Goal: Information Seeking & Learning: Check status

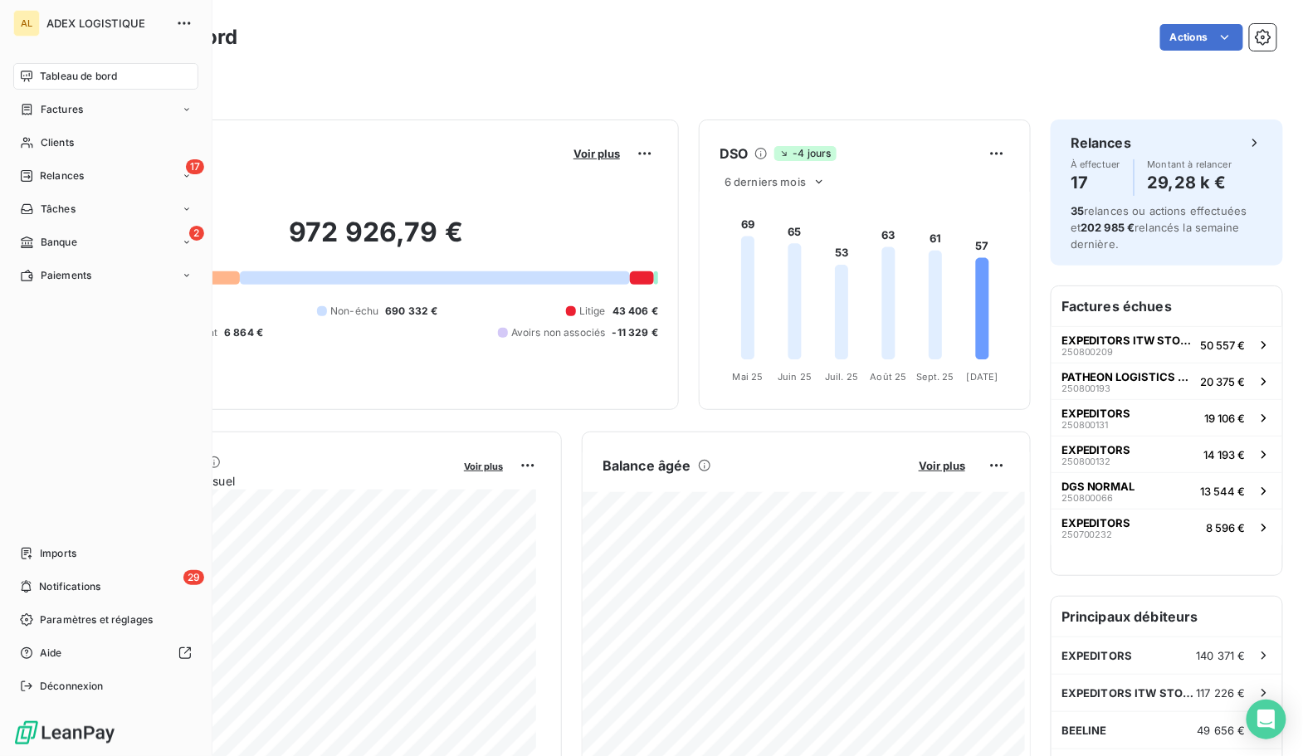
click at [60, 85] on div "Tableau de bord" at bounding box center [105, 76] width 185 height 27
click at [66, 108] on span "Factures" at bounding box center [62, 109] width 42 height 15
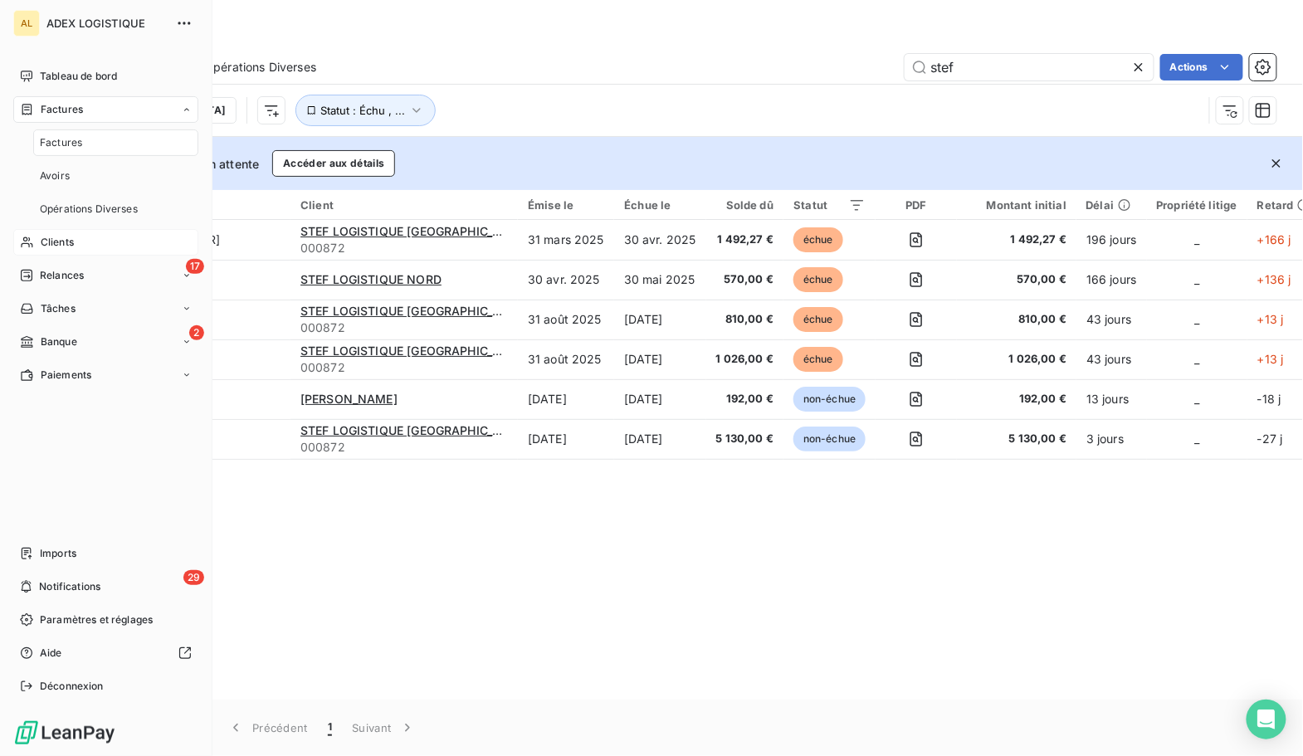
click at [57, 244] on span "Clients" at bounding box center [57, 242] width 33 height 15
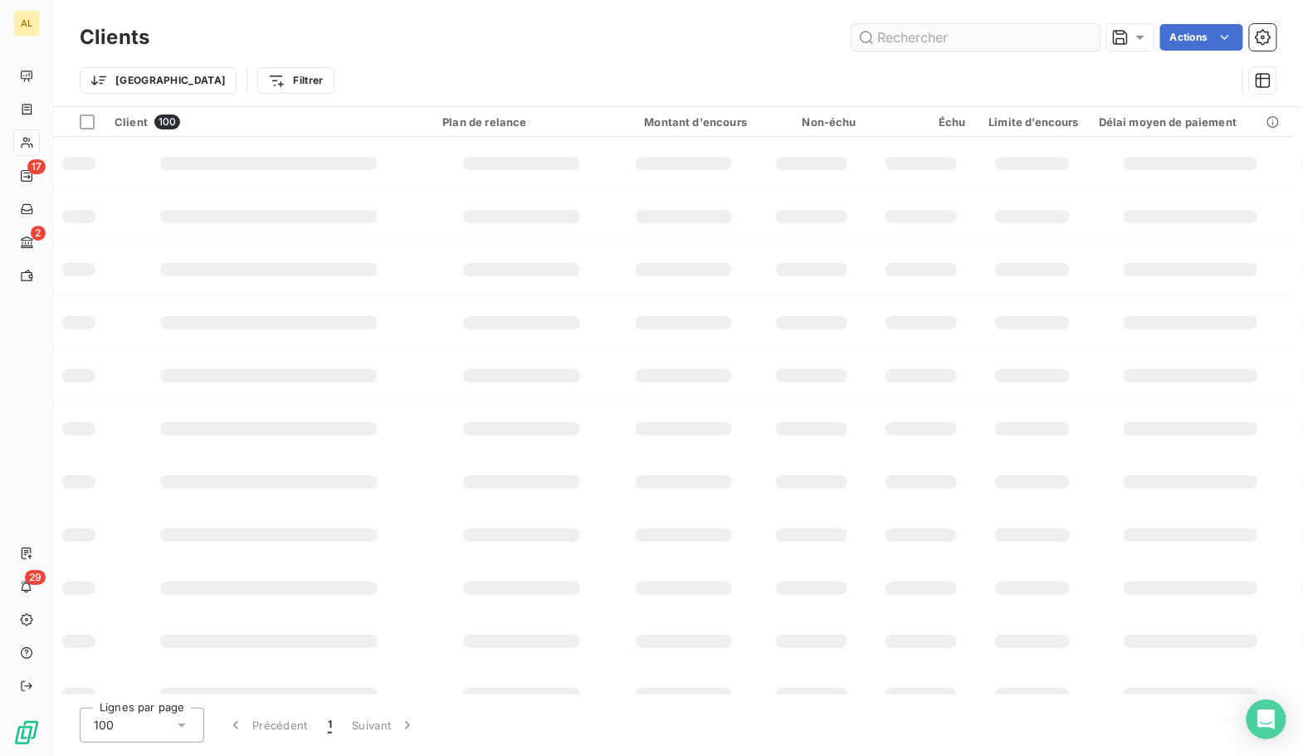
click at [932, 25] on input "text" at bounding box center [976, 37] width 249 height 27
type input "stef"
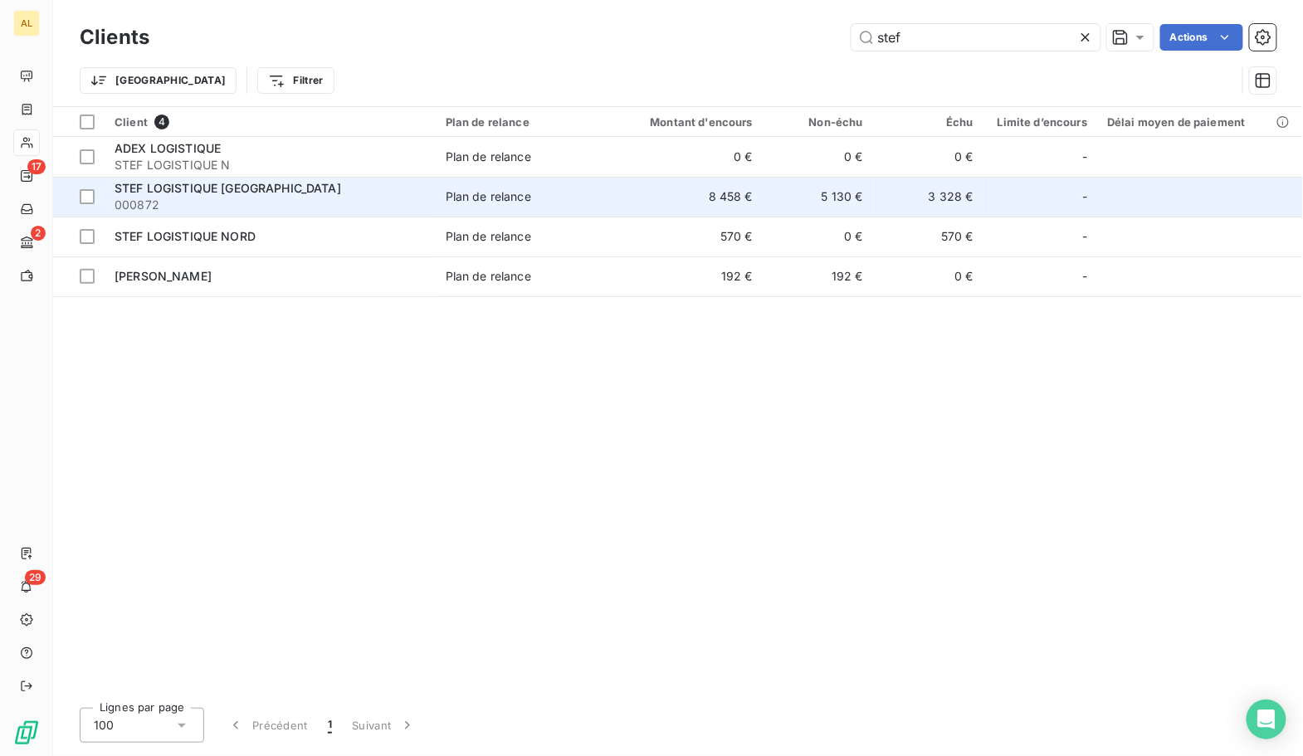
click at [164, 183] on span "STEF LOGISTIQUE [GEOGRAPHIC_DATA]" at bounding box center [228, 188] width 227 height 14
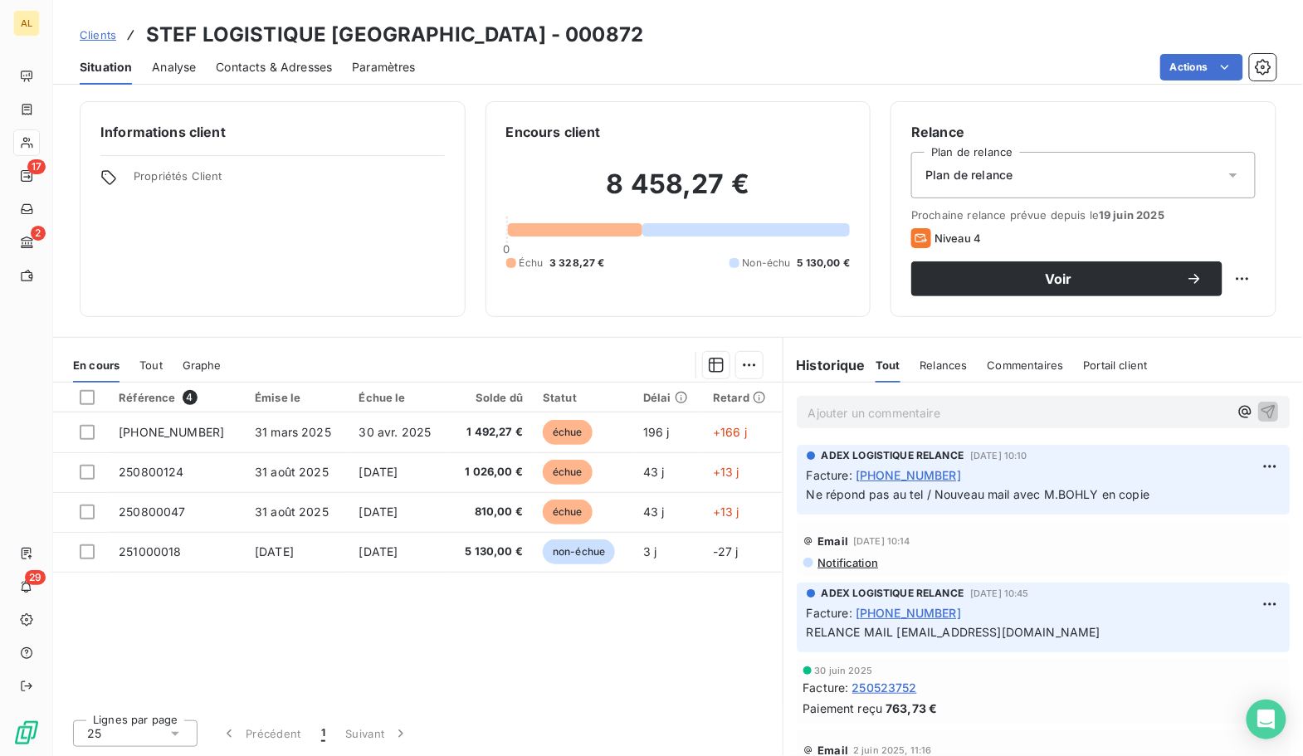
click at [145, 367] on span "Tout" at bounding box center [150, 365] width 23 height 13
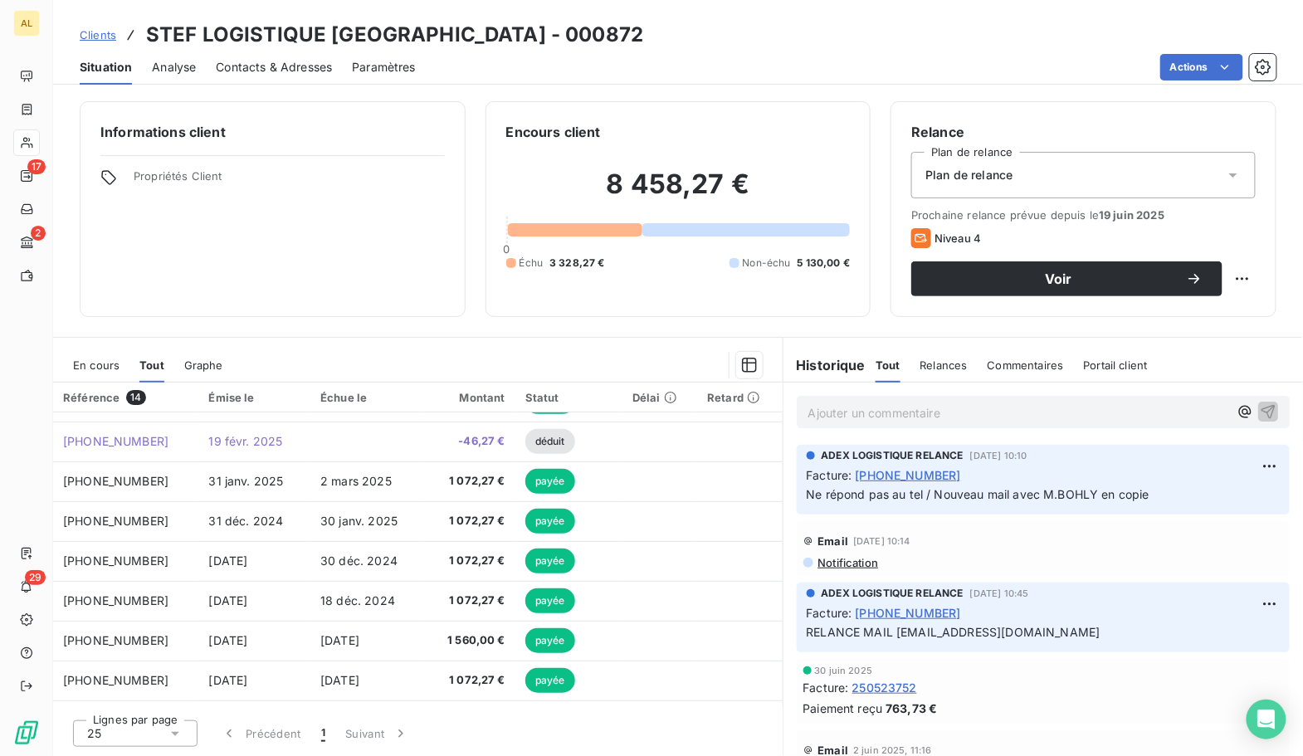
scroll to position [232, 0]
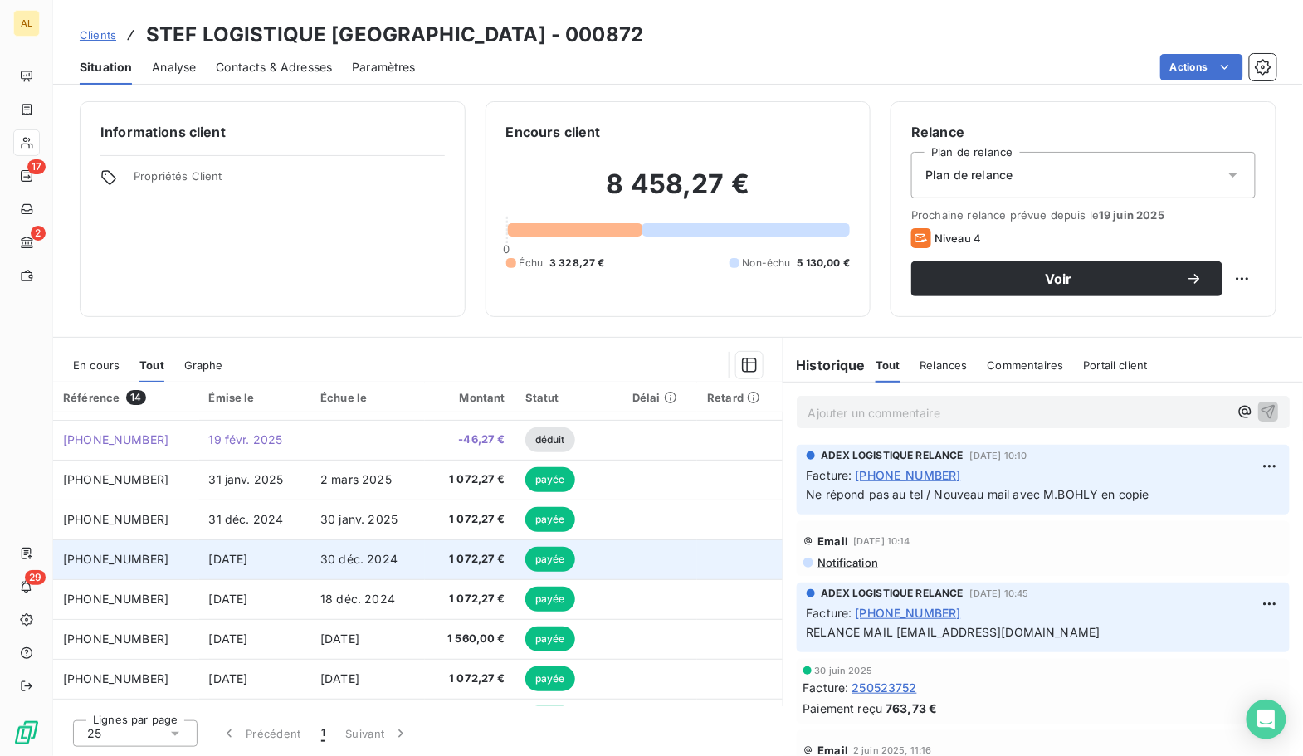
click at [340, 550] on td "30 déc. 2024" at bounding box center [367, 560] width 115 height 40
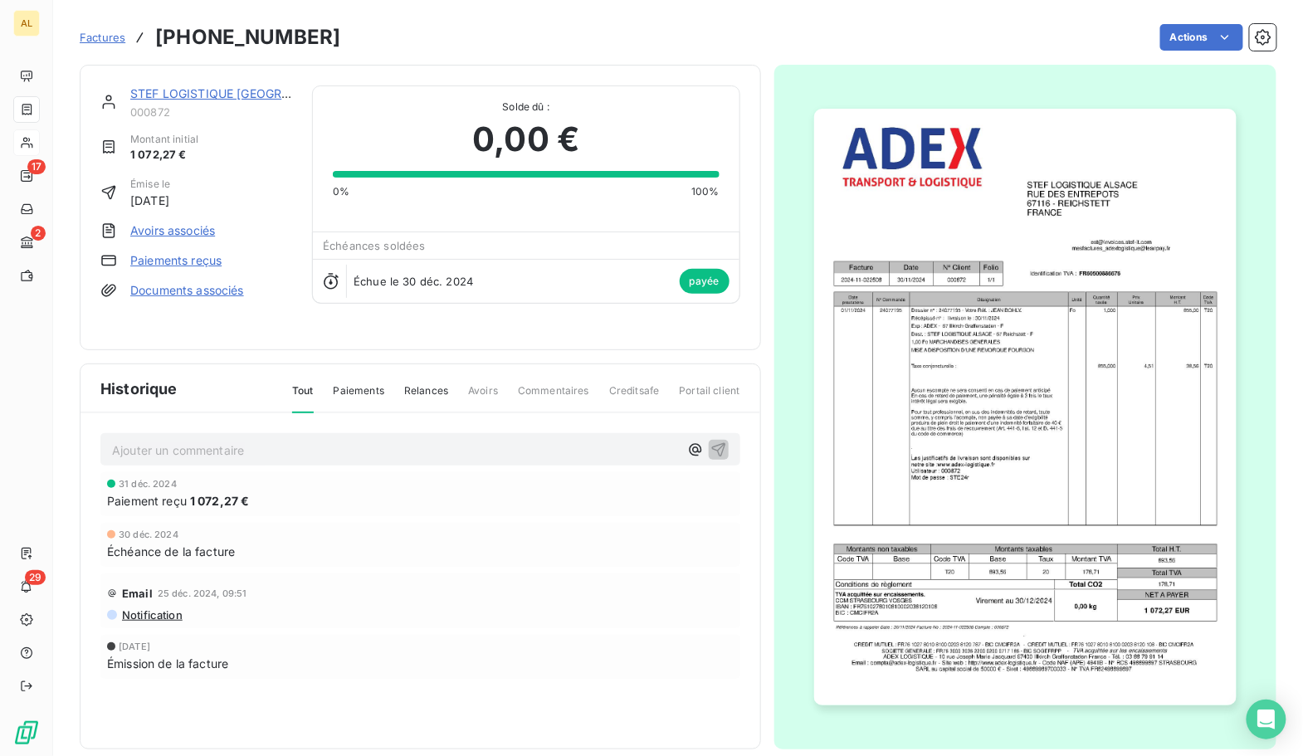
click at [193, 100] on div "STEF LOGISTIQUE [GEOGRAPHIC_DATA]" at bounding box center [211, 94] width 162 height 17
click at [194, 96] on link "STEF LOGISTIQUE [GEOGRAPHIC_DATA]" at bounding box center [243, 93] width 227 height 14
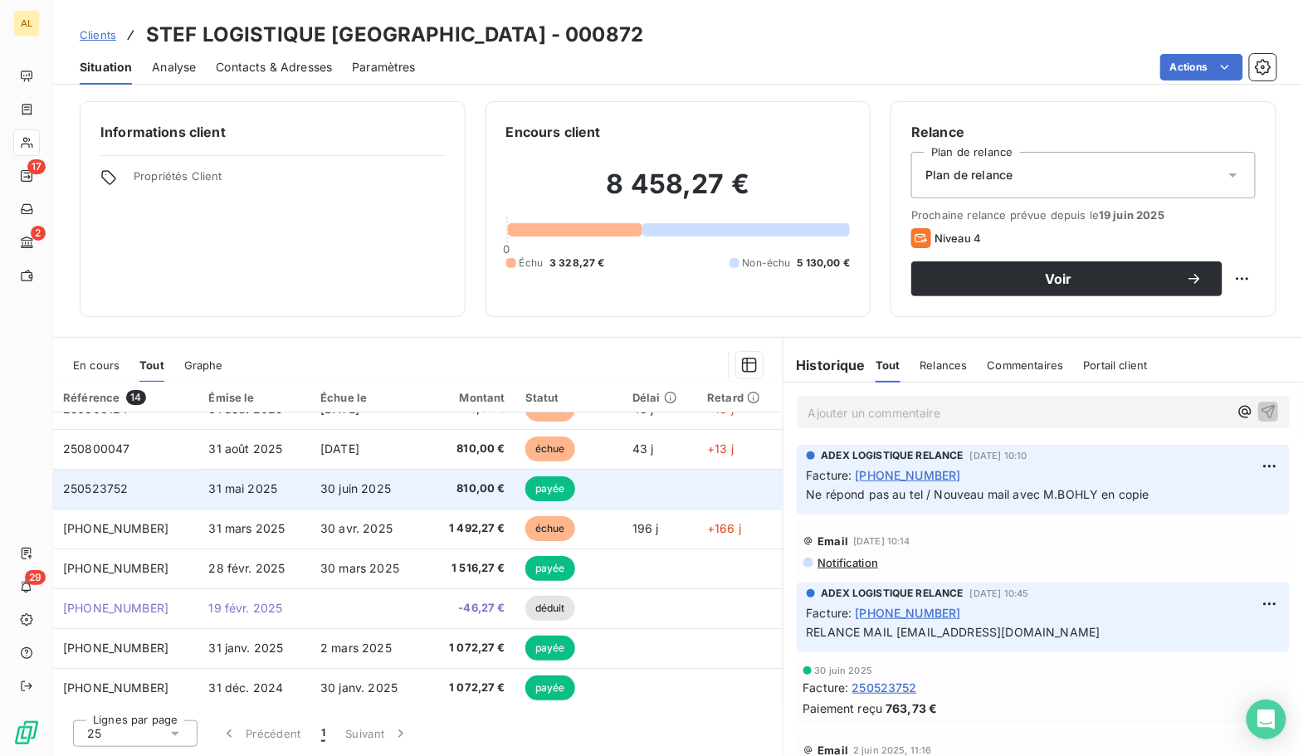
scroll to position [64, 0]
click at [209, 485] on span "31 mai 2025" at bounding box center [243, 488] width 69 height 14
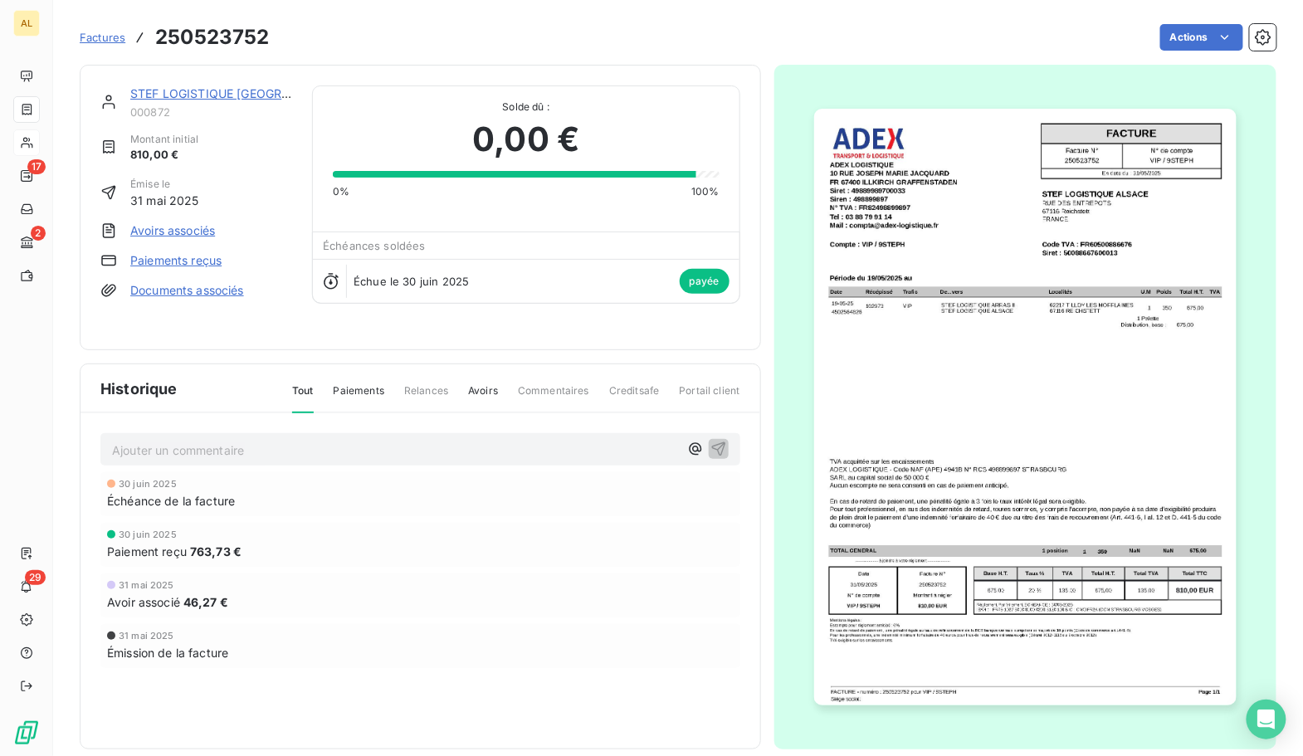
click at [198, 90] on link "STEF LOGISTIQUE [GEOGRAPHIC_DATA]" at bounding box center [243, 93] width 227 height 14
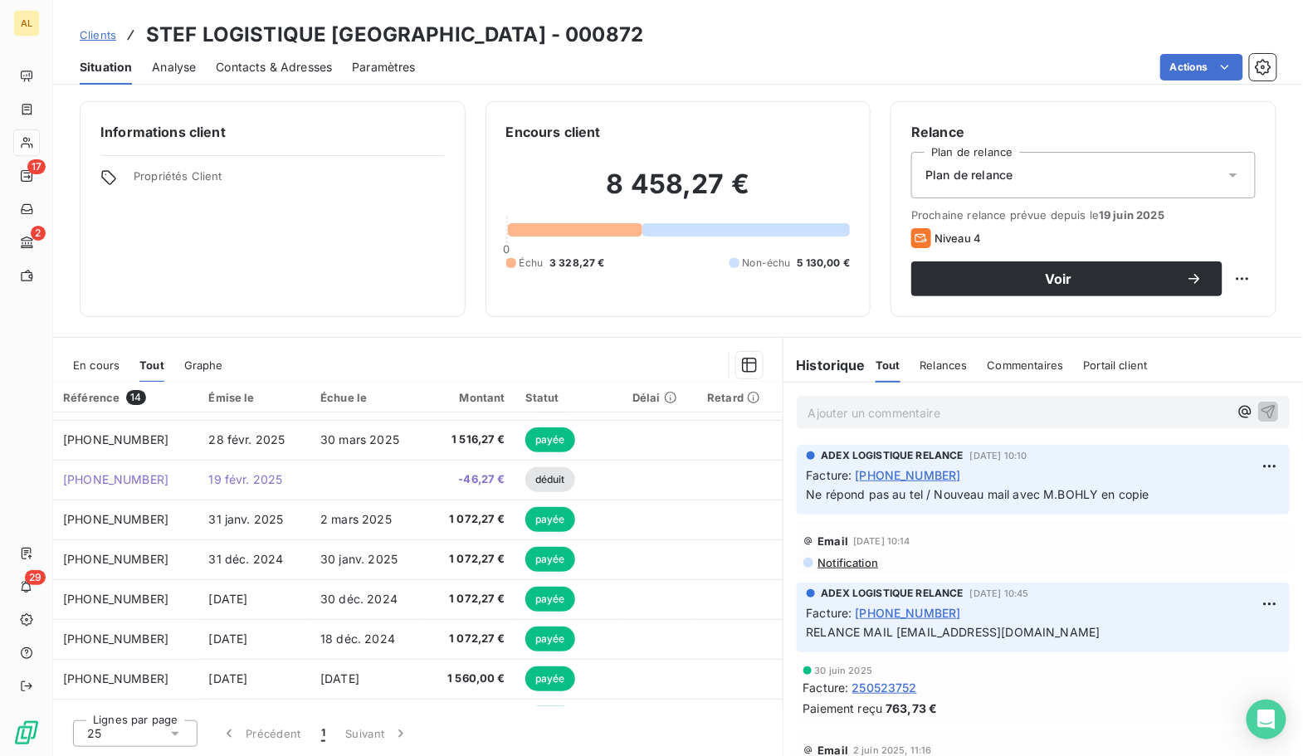
scroll to position [193, 0]
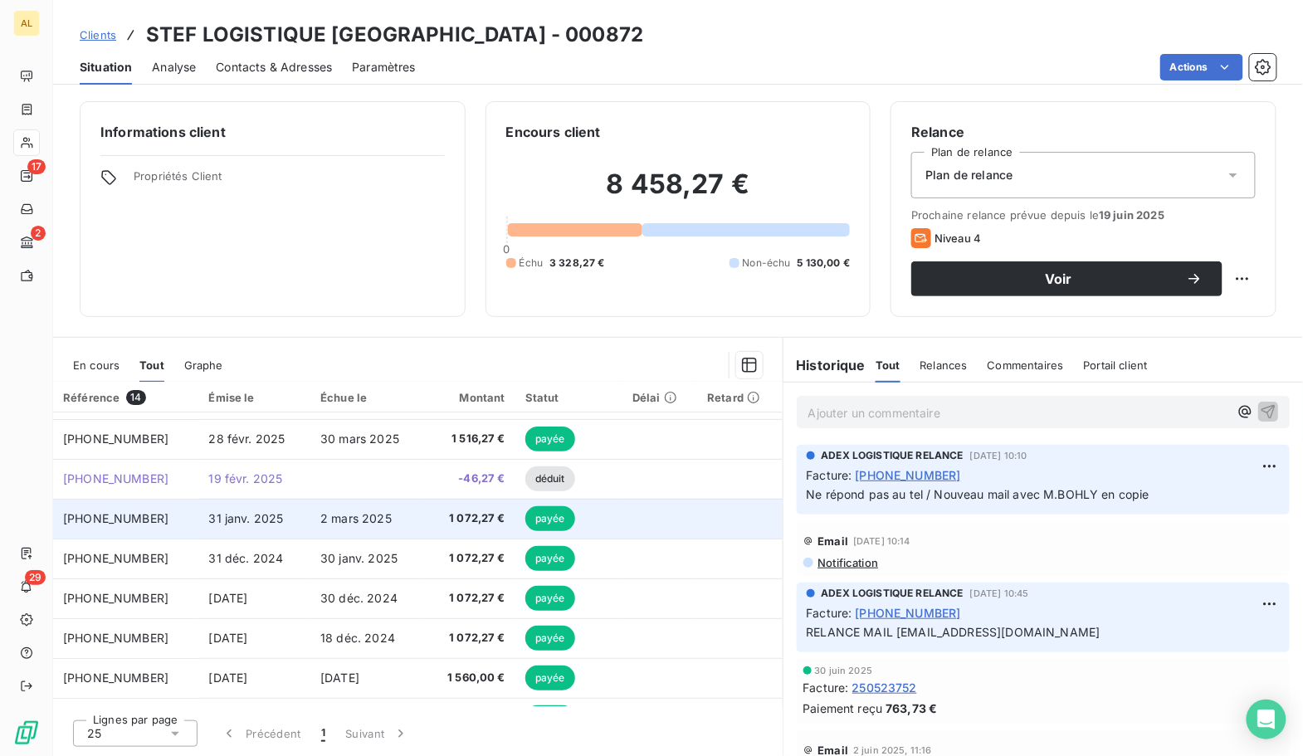
click at [234, 520] on span "31 janv. 2025" at bounding box center [246, 518] width 75 height 14
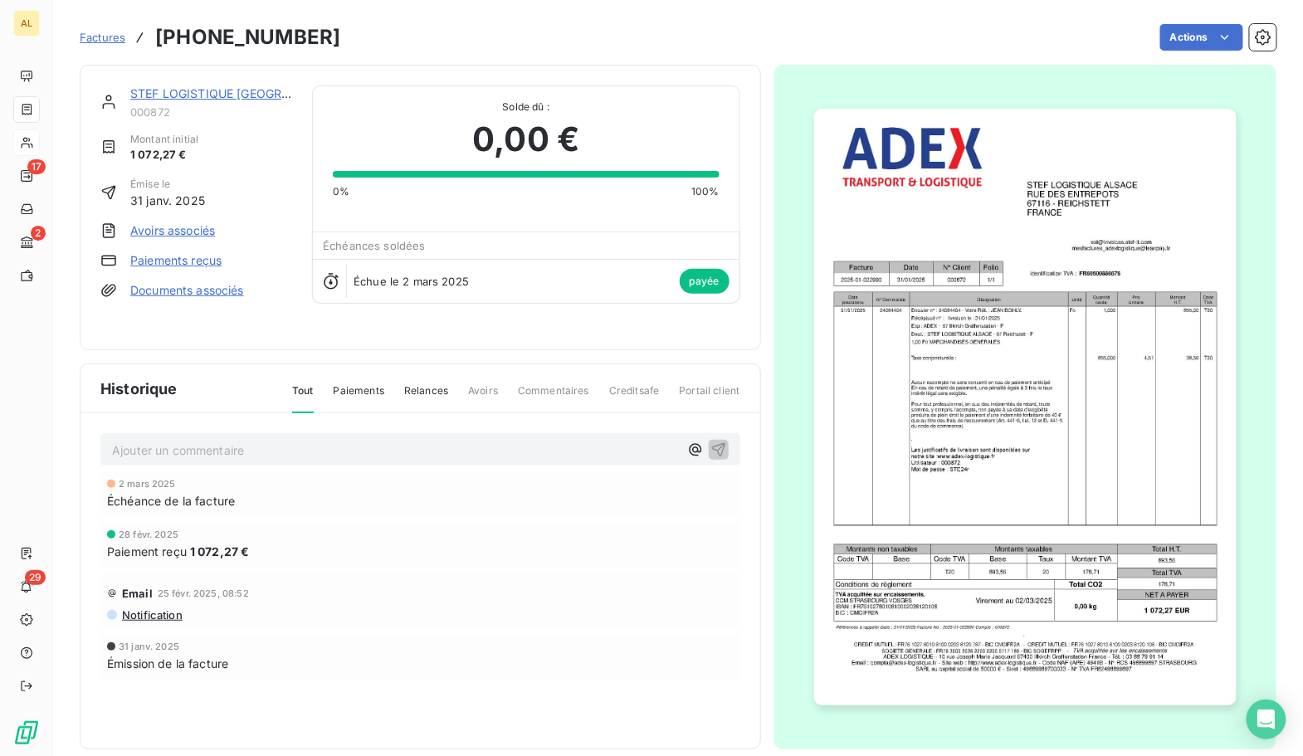
click at [232, 98] on link "STEF LOGISTIQUE [GEOGRAPHIC_DATA]" at bounding box center [243, 93] width 227 height 14
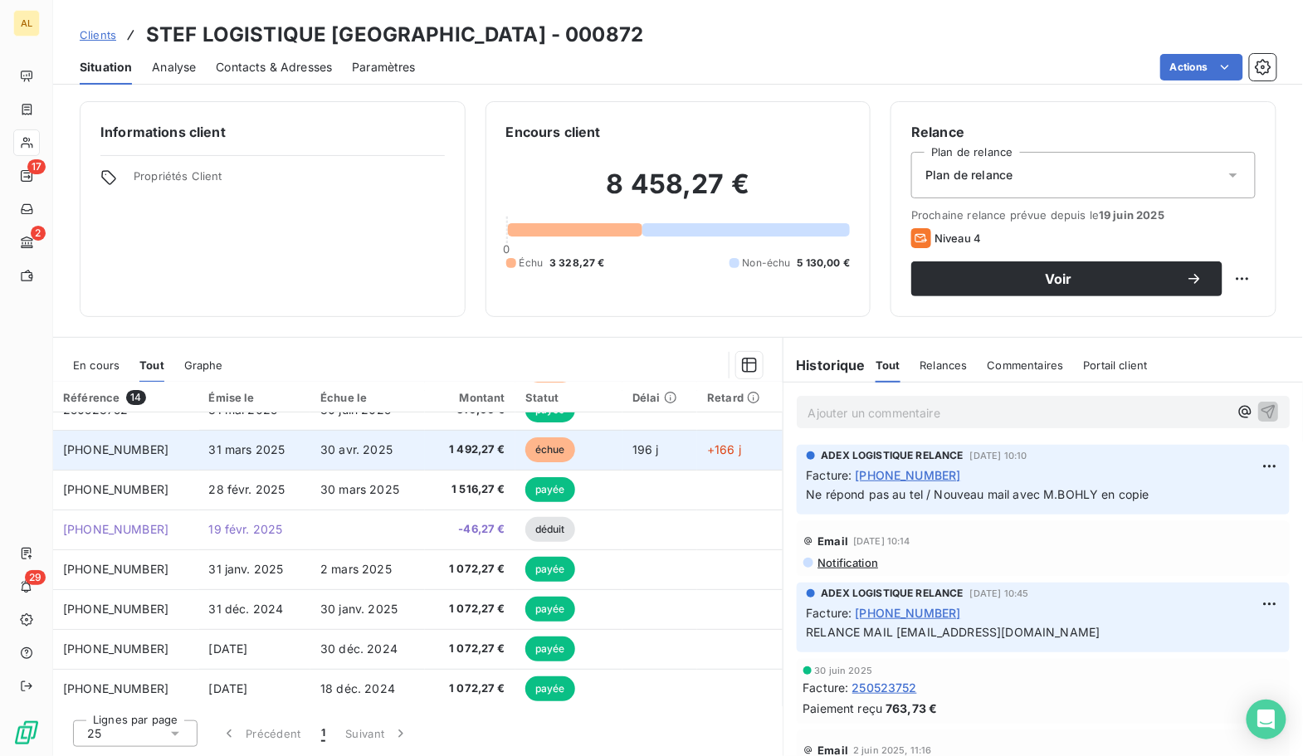
scroll to position [127, 0]
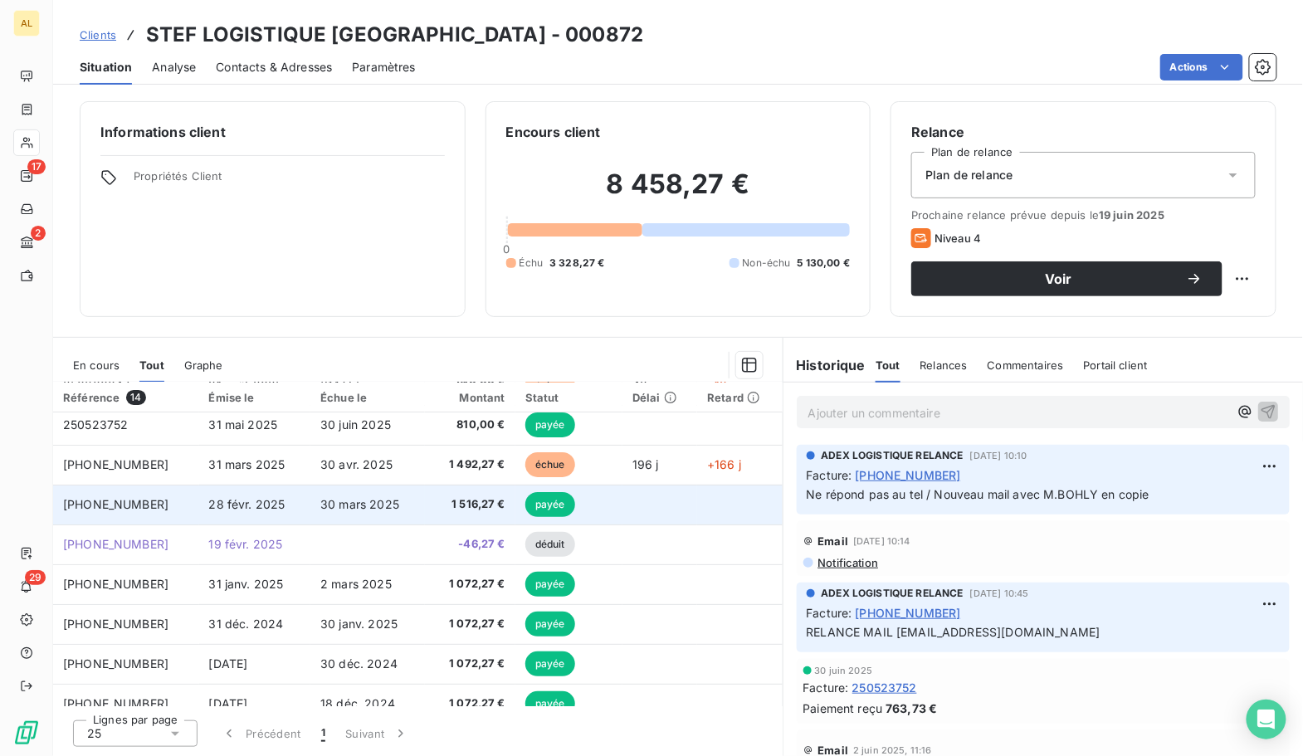
click at [199, 511] on td "28 févr. 2025" at bounding box center [255, 505] width 112 height 40
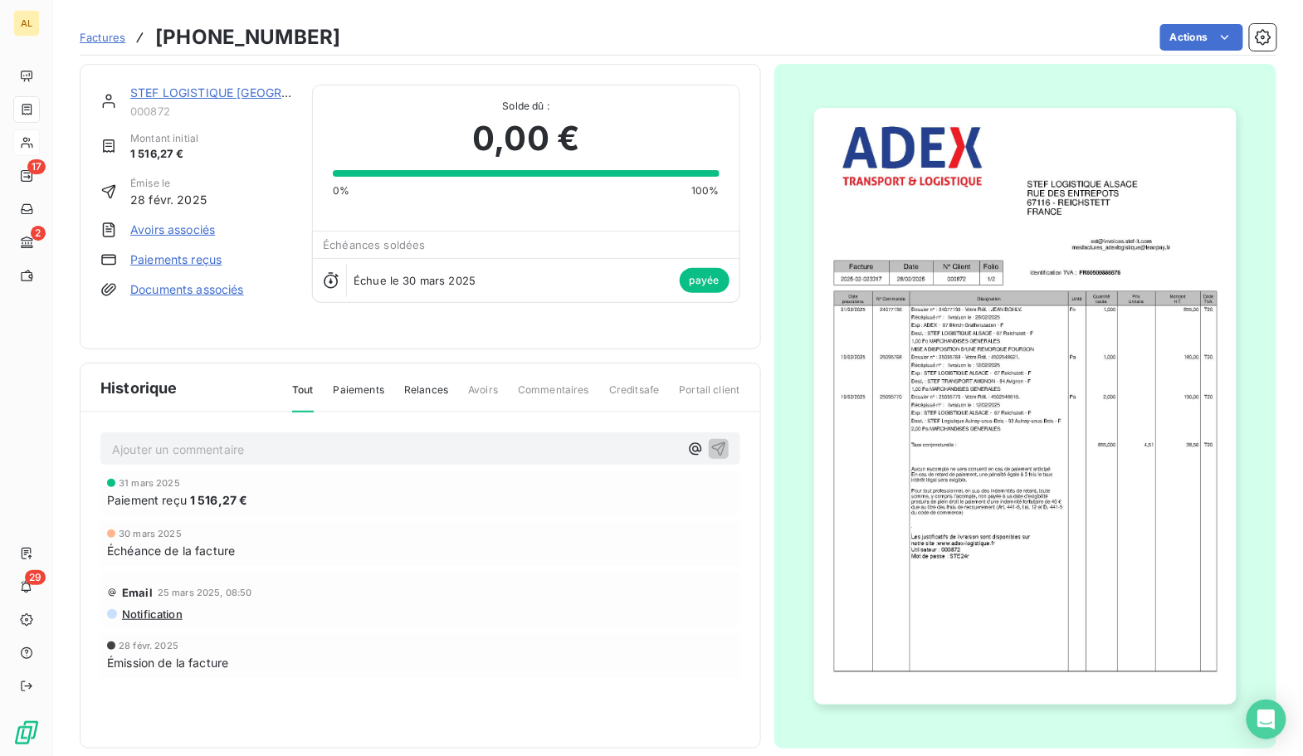
click at [226, 92] on link "STEF LOGISTIQUE [GEOGRAPHIC_DATA]" at bounding box center [243, 93] width 227 height 14
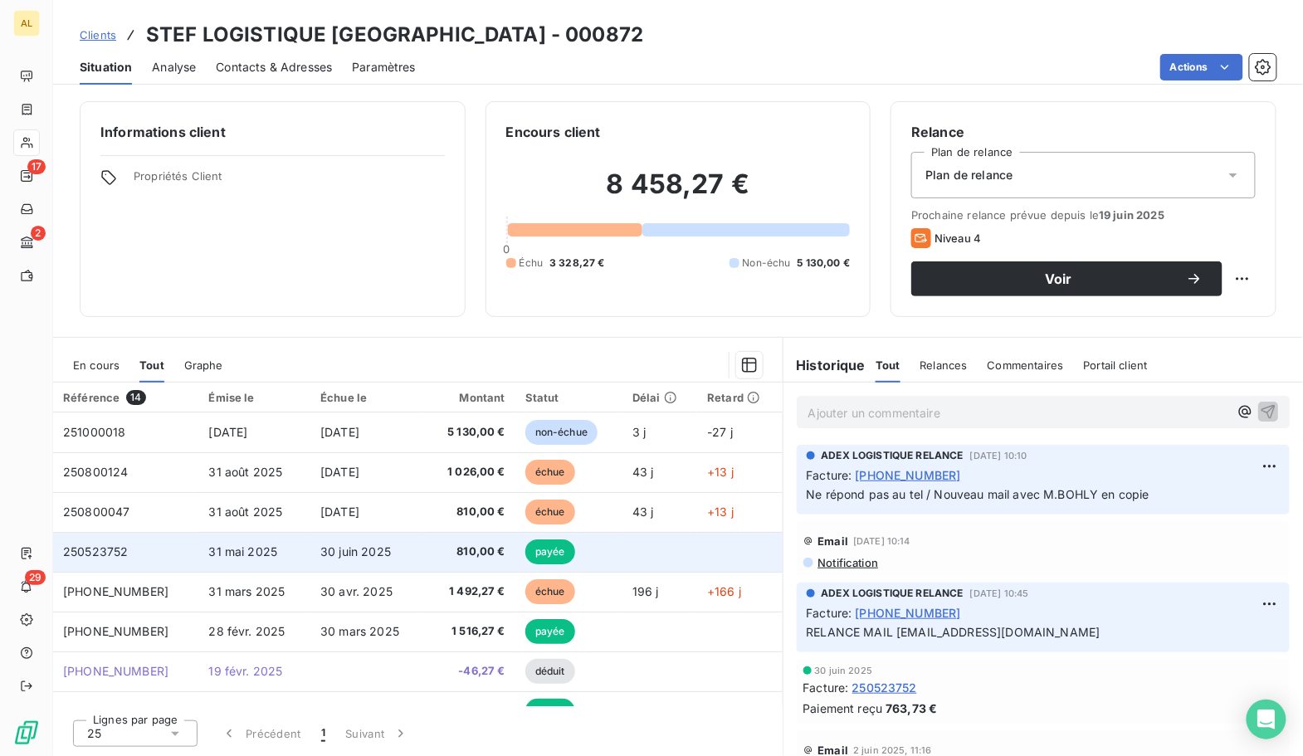
click at [164, 558] on td "250523752" at bounding box center [126, 552] width 146 height 40
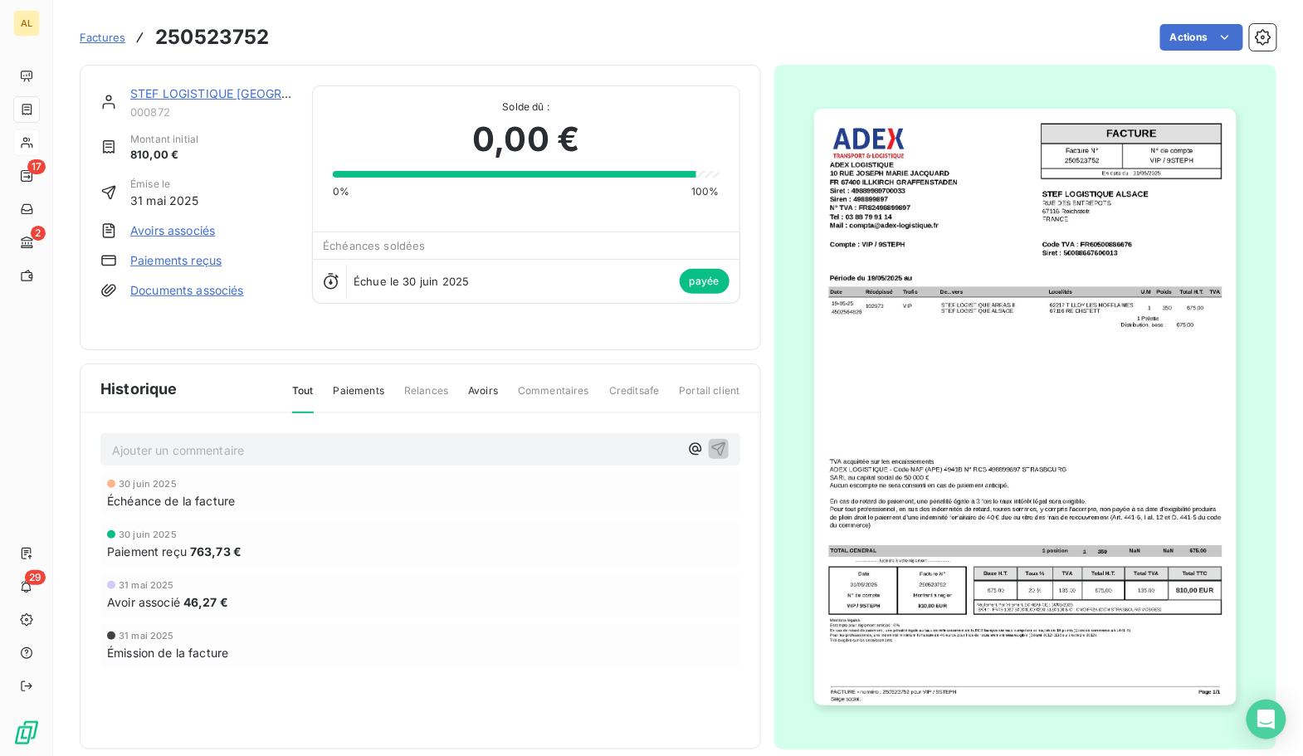
click at [247, 100] on link "STEF LOGISTIQUE [GEOGRAPHIC_DATA]" at bounding box center [243, 93] width 227 height 14
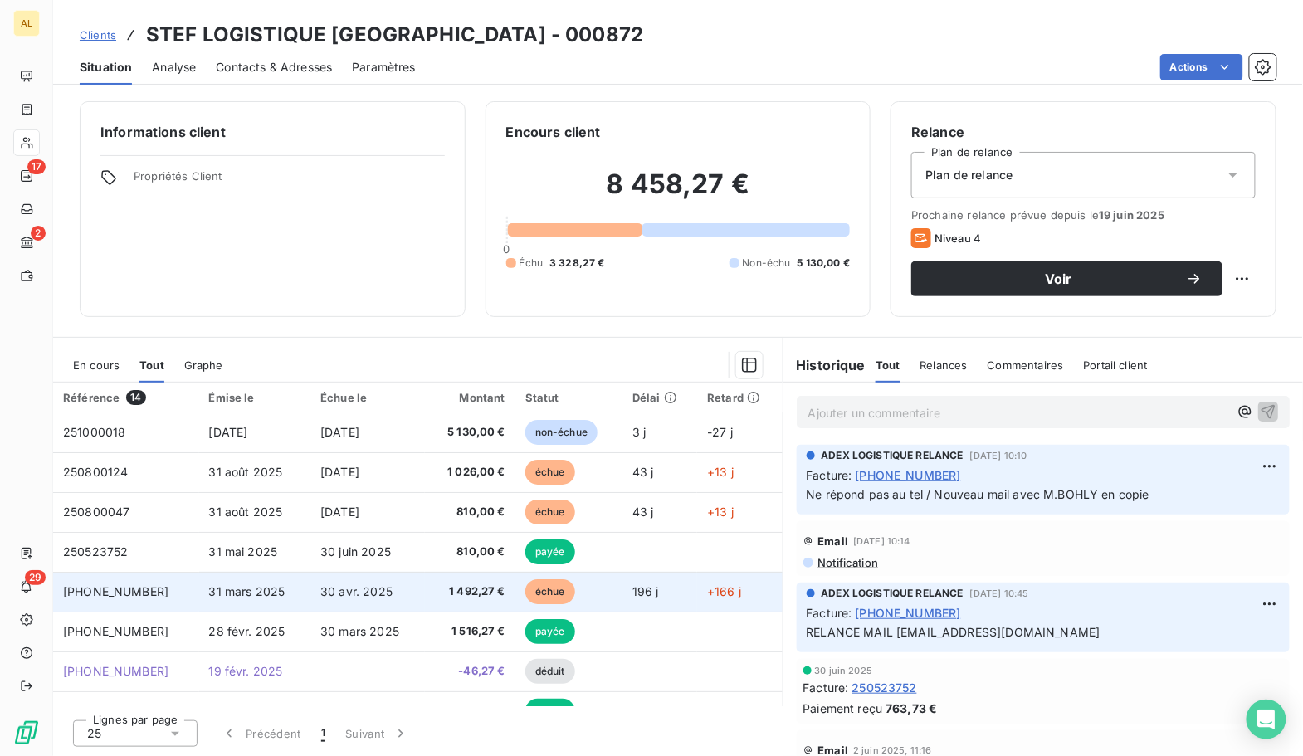
click at [145, 594] on span "[PHONE_NUMBER]" at bounding box center [115, 591] width 105 height 14
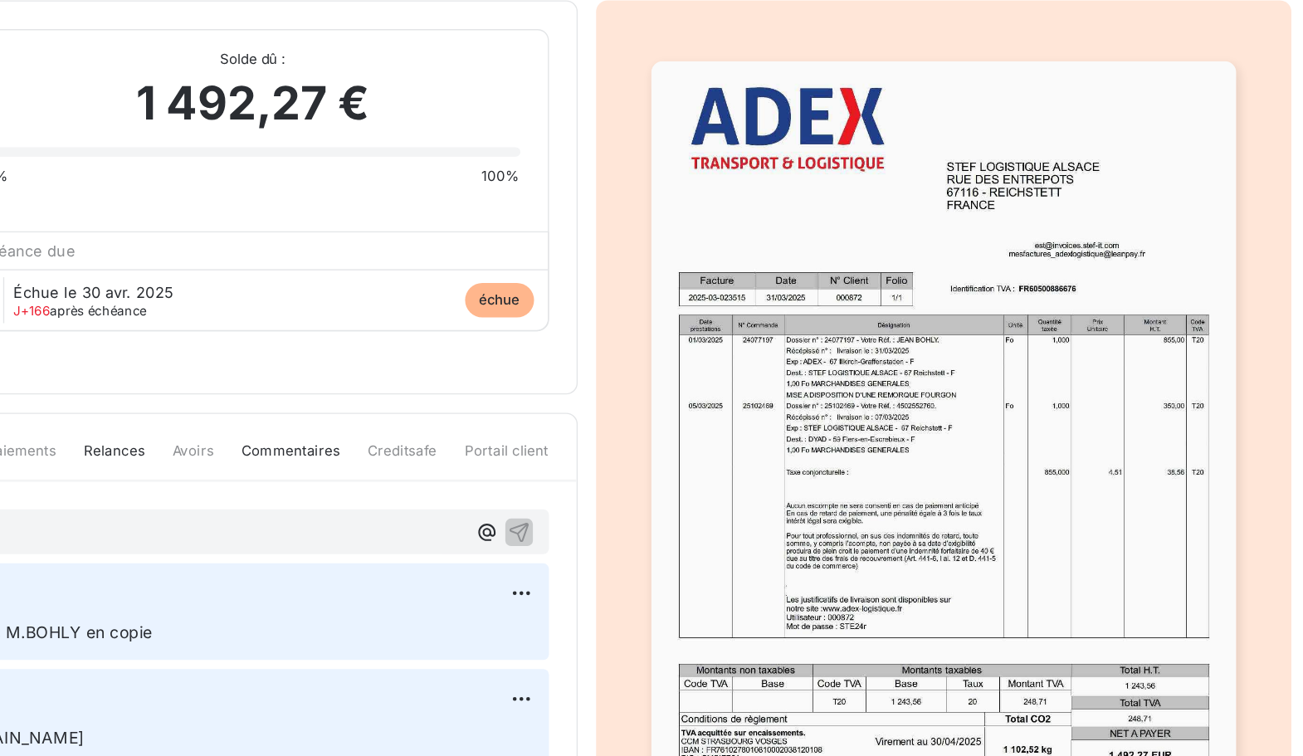
scroll to position [1, 0]
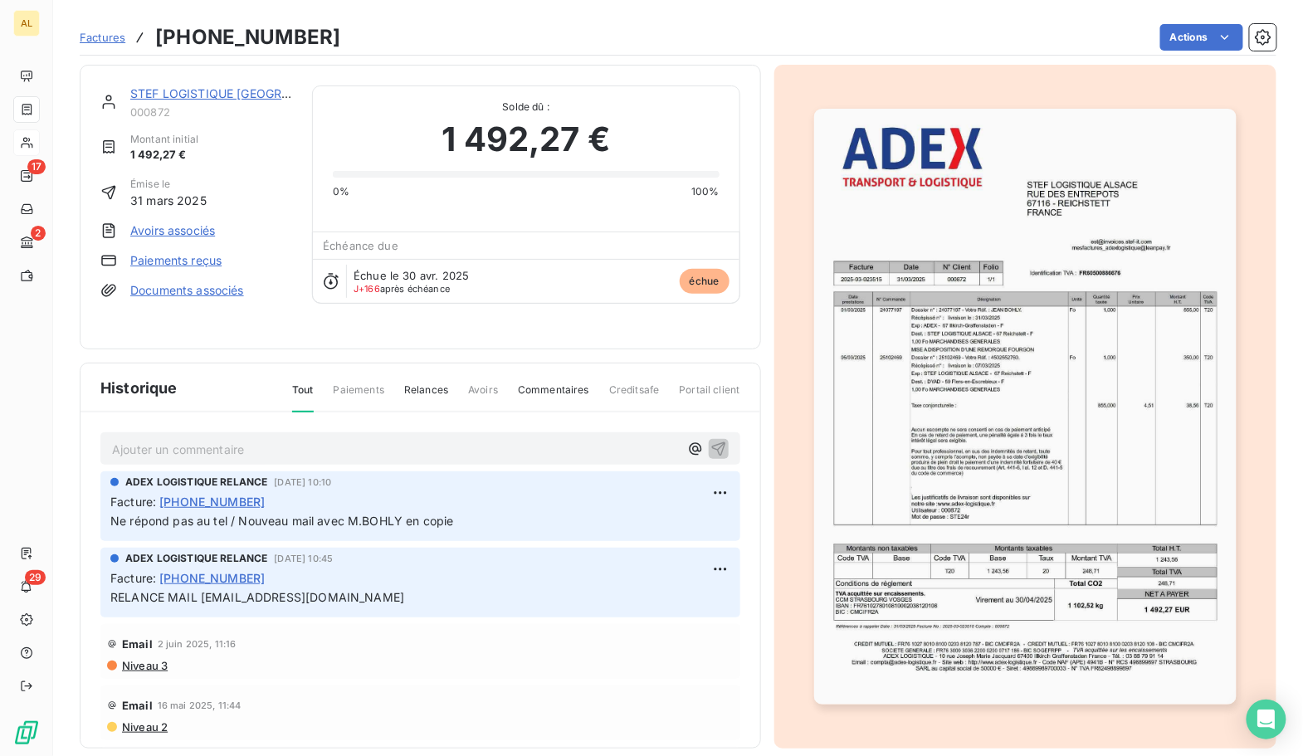
drag, startPoint x: 1047, startPoint y: 400, endPoint x: 1006, endPoint y: 430, distance: 50.5
click at [1006, 430] on img "button" at bounding box center [1025, 407] width 423 height 596
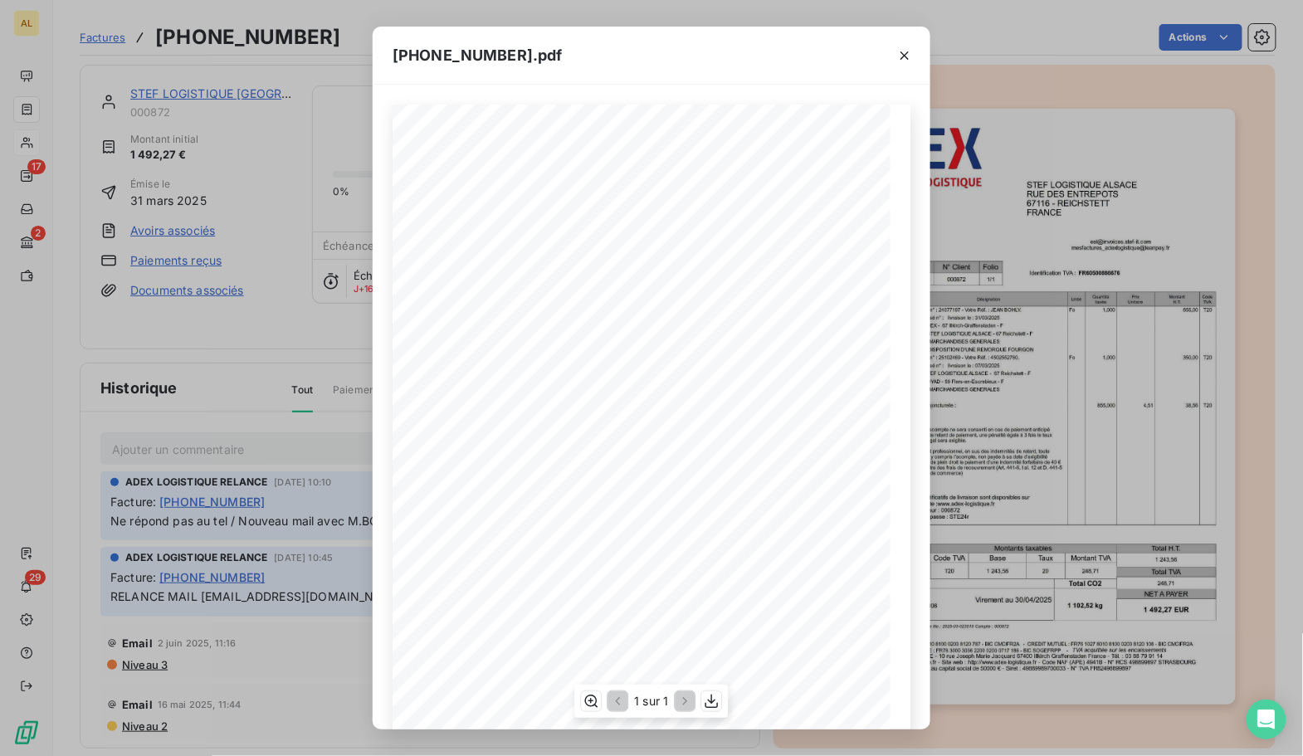
drag, startPoint x: 896, startPoint y: 227, endPoint x: 731, endPoint y: 303, distance: 181.7
click at [731, 303] on span "FR60500886676" at bounding box center [741, 299] width 50 height 7
click at [913, 57] on button "button" at bounding box center [905, 55] width 27 height 27
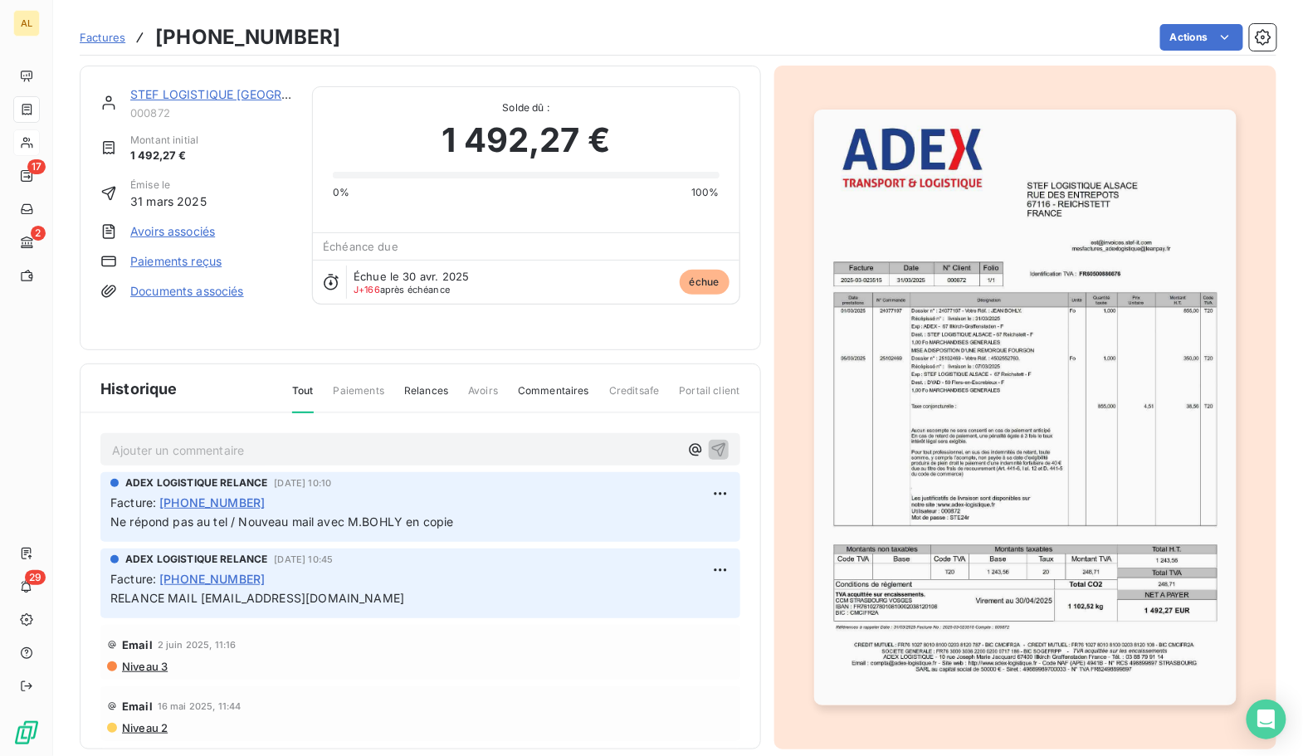
click at [197, 92] on link "STEF LOGISTIQUE [GEOGRAPHIC_DATA]" at bounding box center [243, 94] width 227 height 14
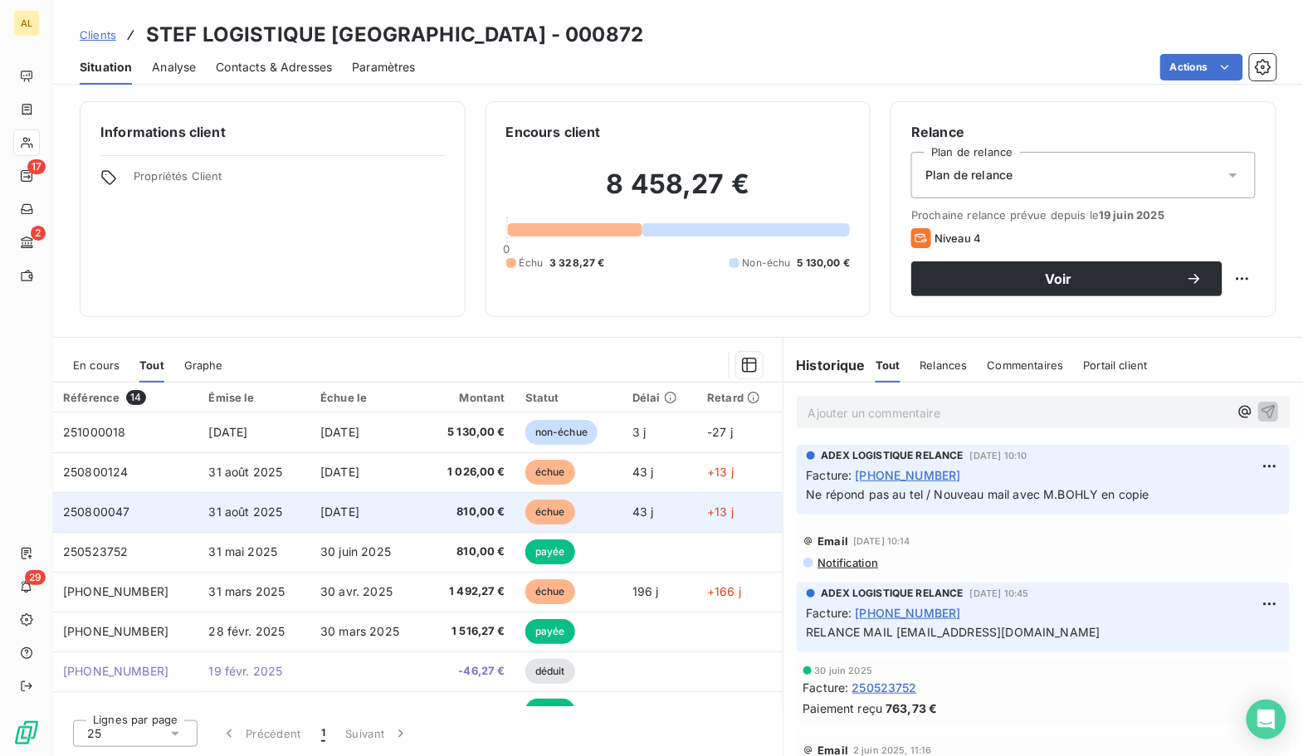
click at [199, 518] on td "31 août 2025" at bounding box center [255, 512] width 112 height 40
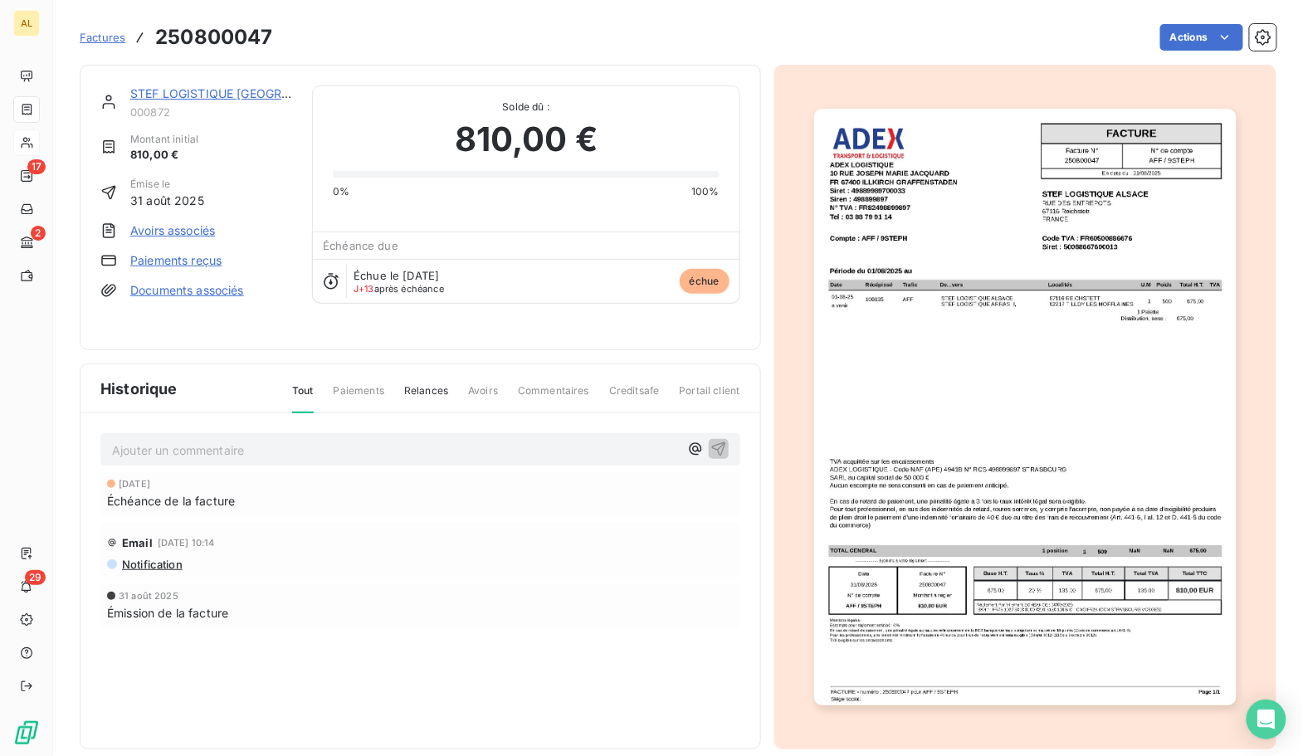
click at [873, 367] on img "button" at bounding box center [1025, 407] width 423 height 597
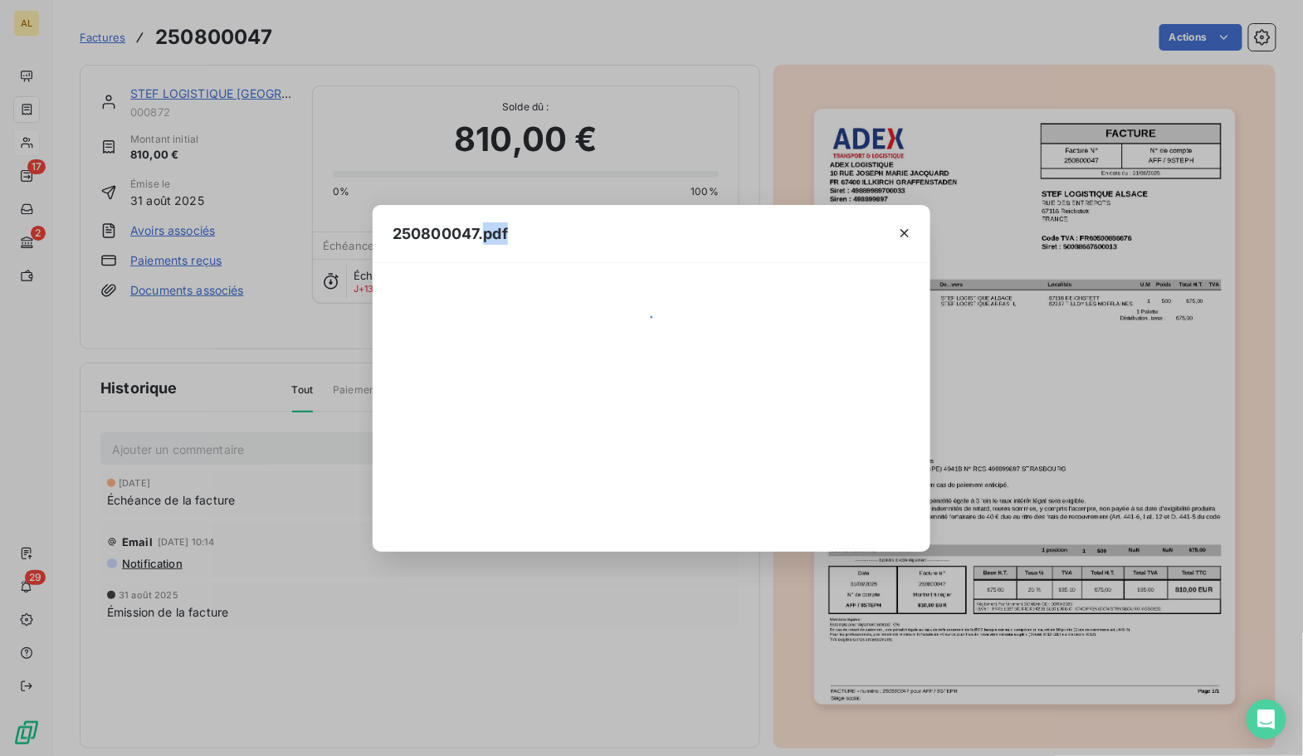
click at [873, 367] on div at bounding box center [652, 407] width 518 height 249
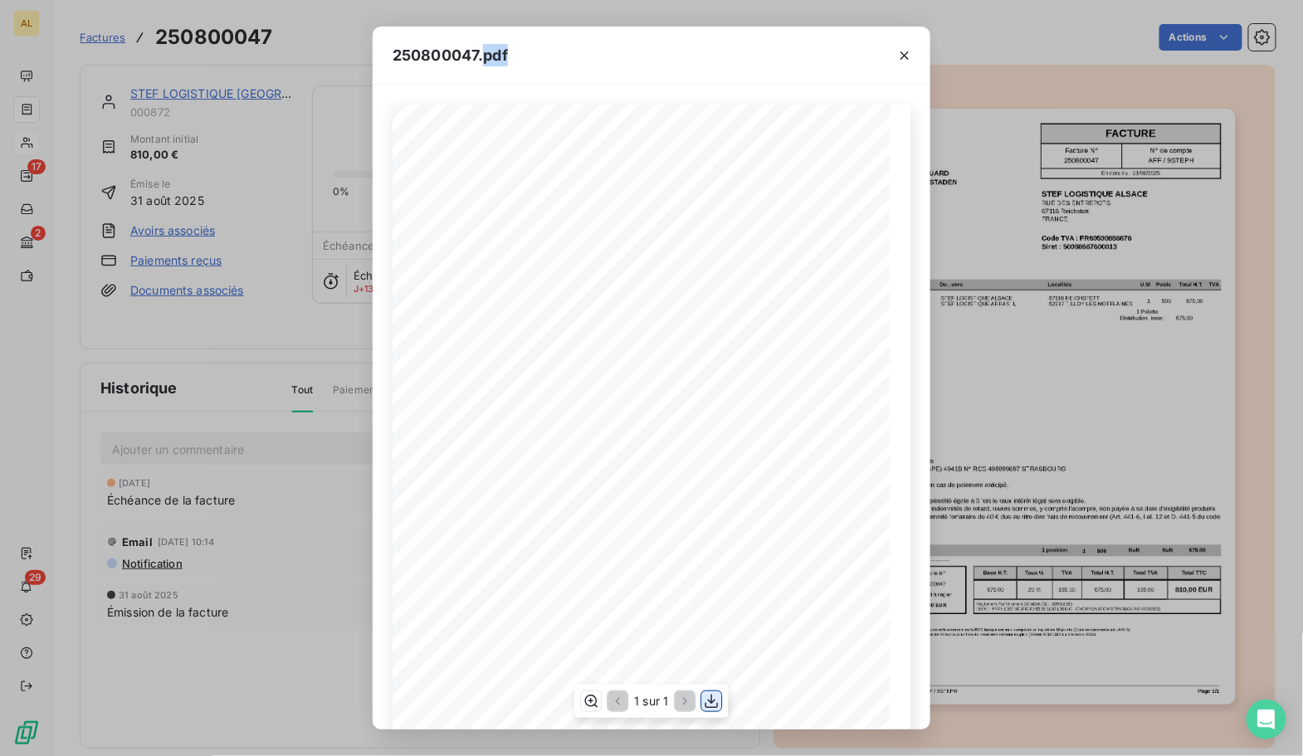
drag, startPoint x: 872, startPoint y: 369, endPoint x: 712, endPoint y: 700, distance: 367.6
click at [712, 700] on icon "button" at bounding box center [712, 701] width 17 height 17
click at [1015, 309] on div "250800047.pdf TVA acquittée sur les encaissements ADEX LOGISTIQUE - Code NAF (A…" at bounding box center [651, 378] width 1303 height 756
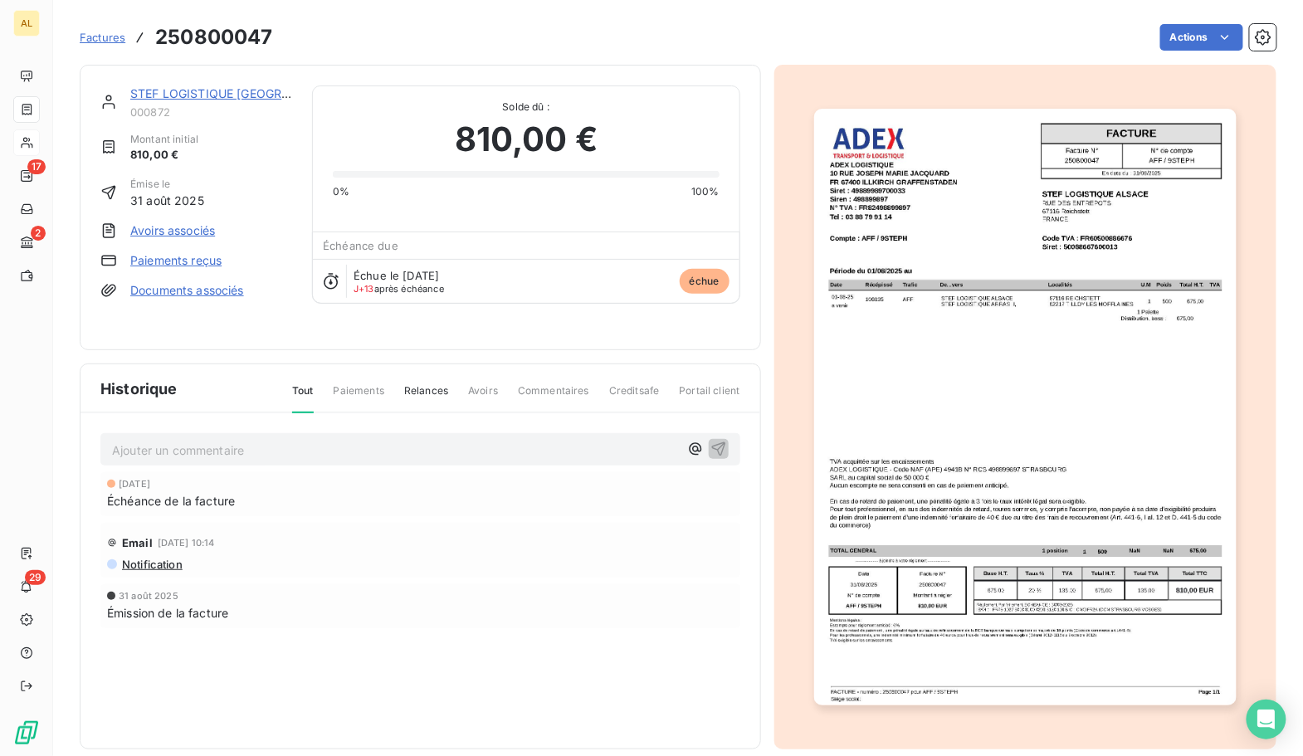
click at [184, 93] on link "STEF LOGISTIQUE [GEOGRAPHIC_DATA]" at bounding box center [243, 93] width 227 height 14
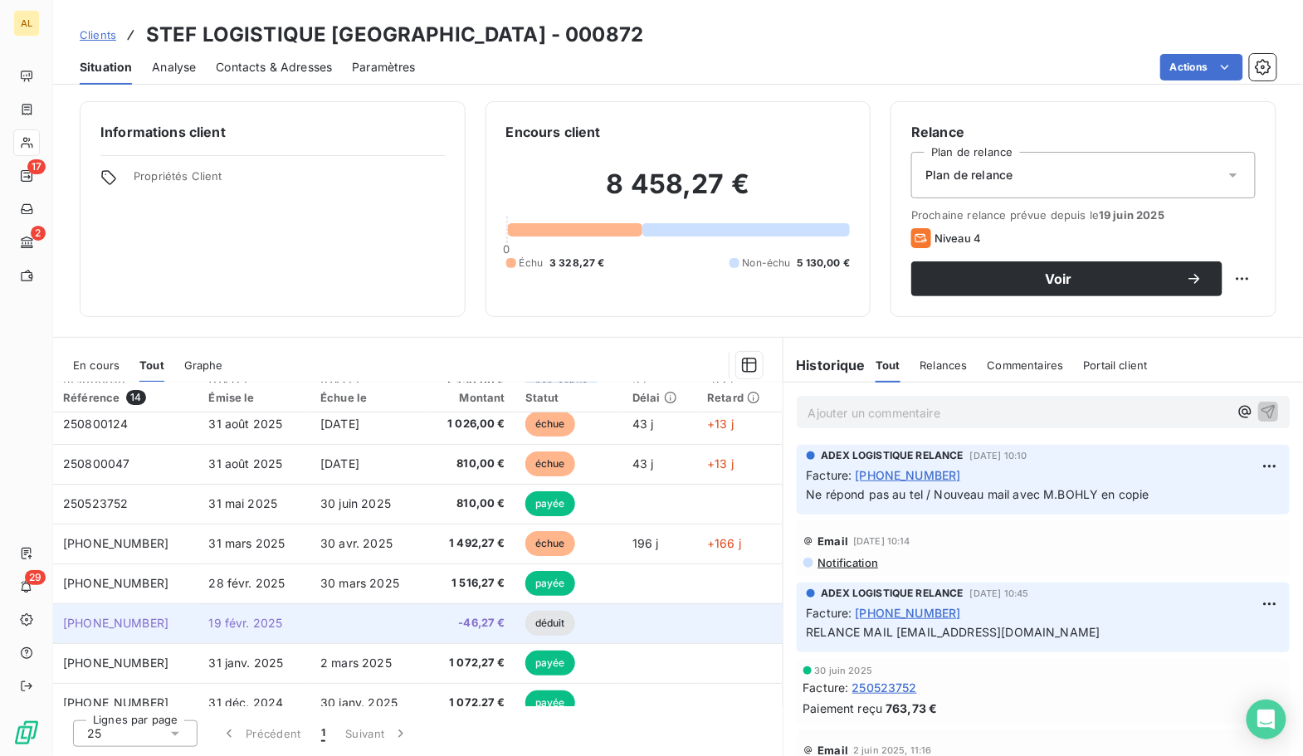
scroll to position [51, 0]
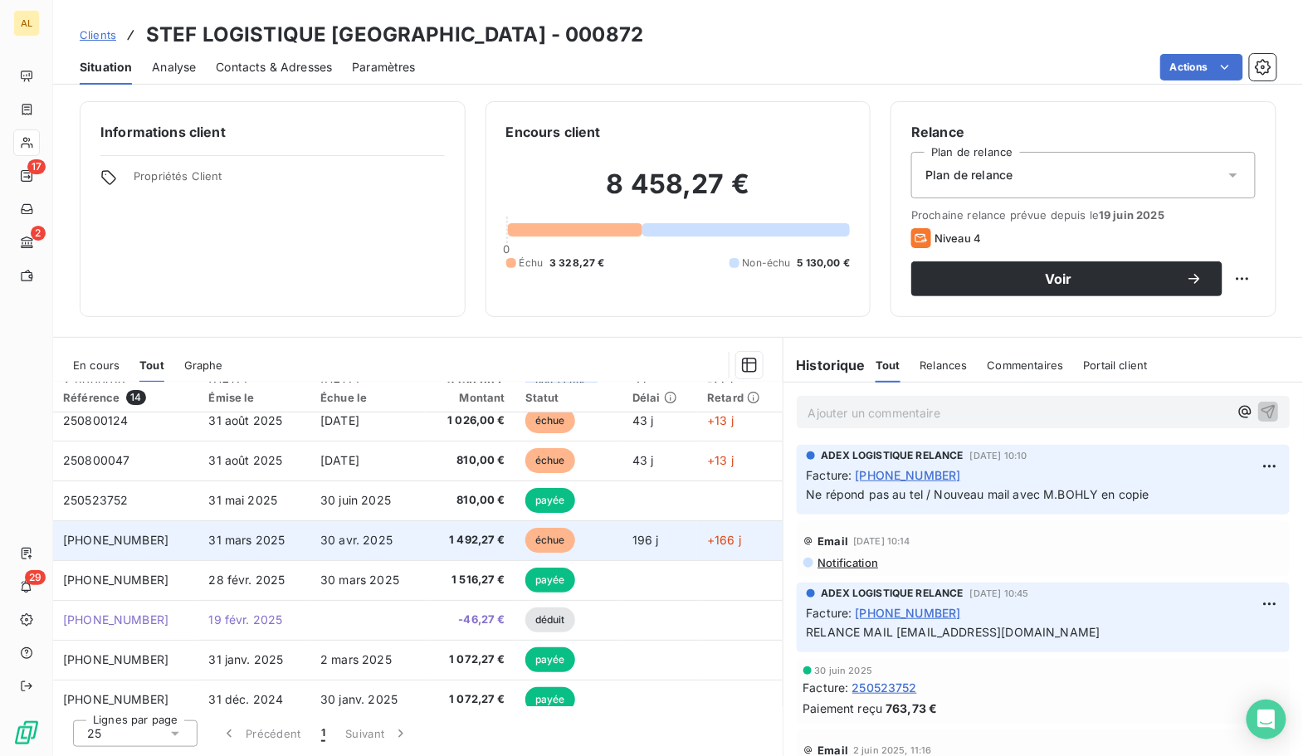
click at [124, 549] on td "[PHONE_NUMBER]" at bounding box center [126, 541] width 146 height 40
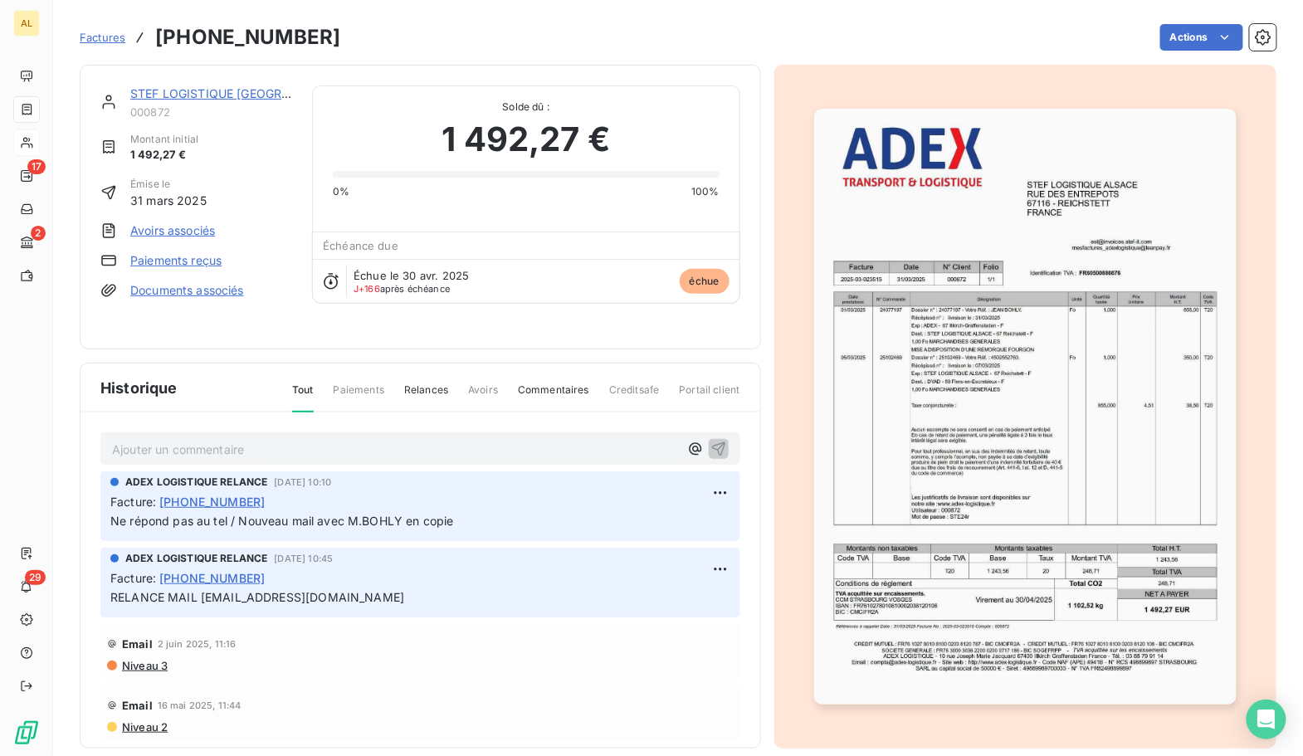
click at [946, 282] on img "button" at bounding box center [1025, 407] width 423 height 596
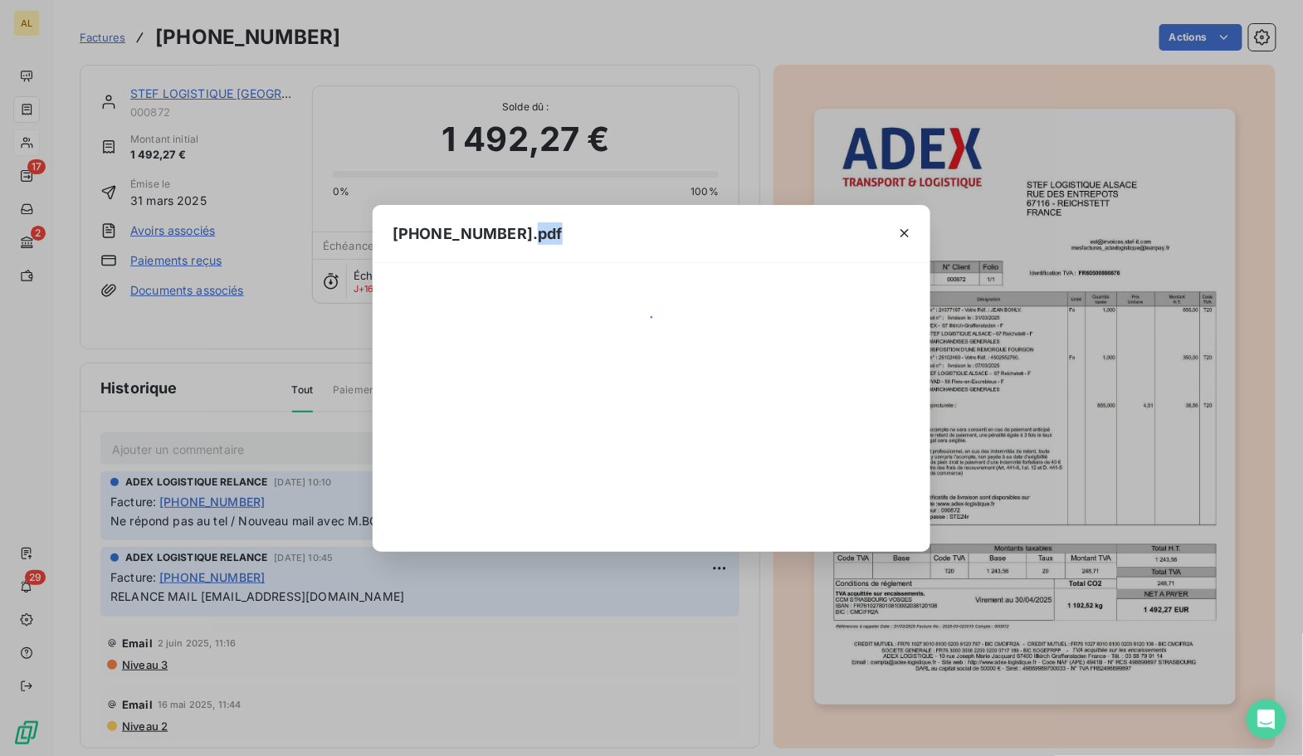
click at [946, 282] on div "[PHONE_NUMBER].pdf" at bounding box center [651, 378] width 1303 height 756
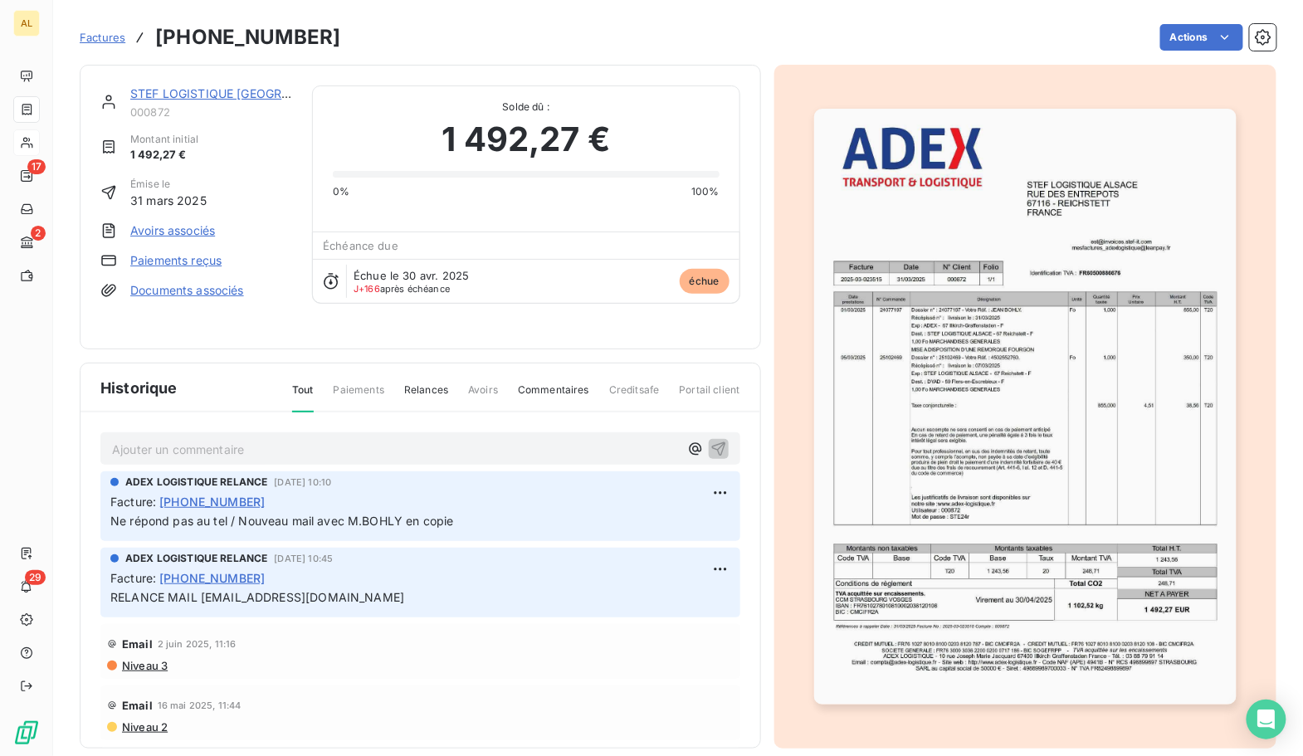
click at [964, 359] on img "button" at bounding box center [1025, 407] width 423 height 596
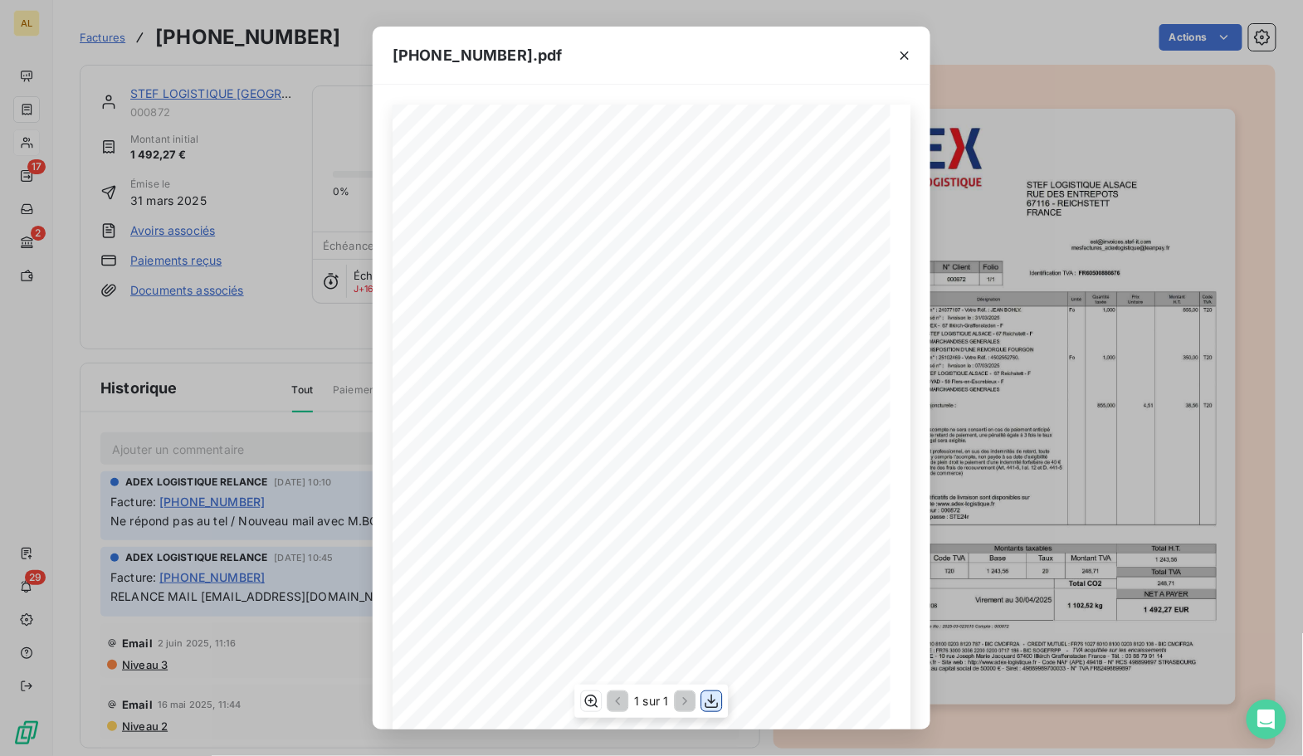
click at [711, 699] on icon "button" at bounding box center [712, 701] width 17 height 17
click at [900, 60] on icon "button" at bounding box center [905, 55] width 17 height 17
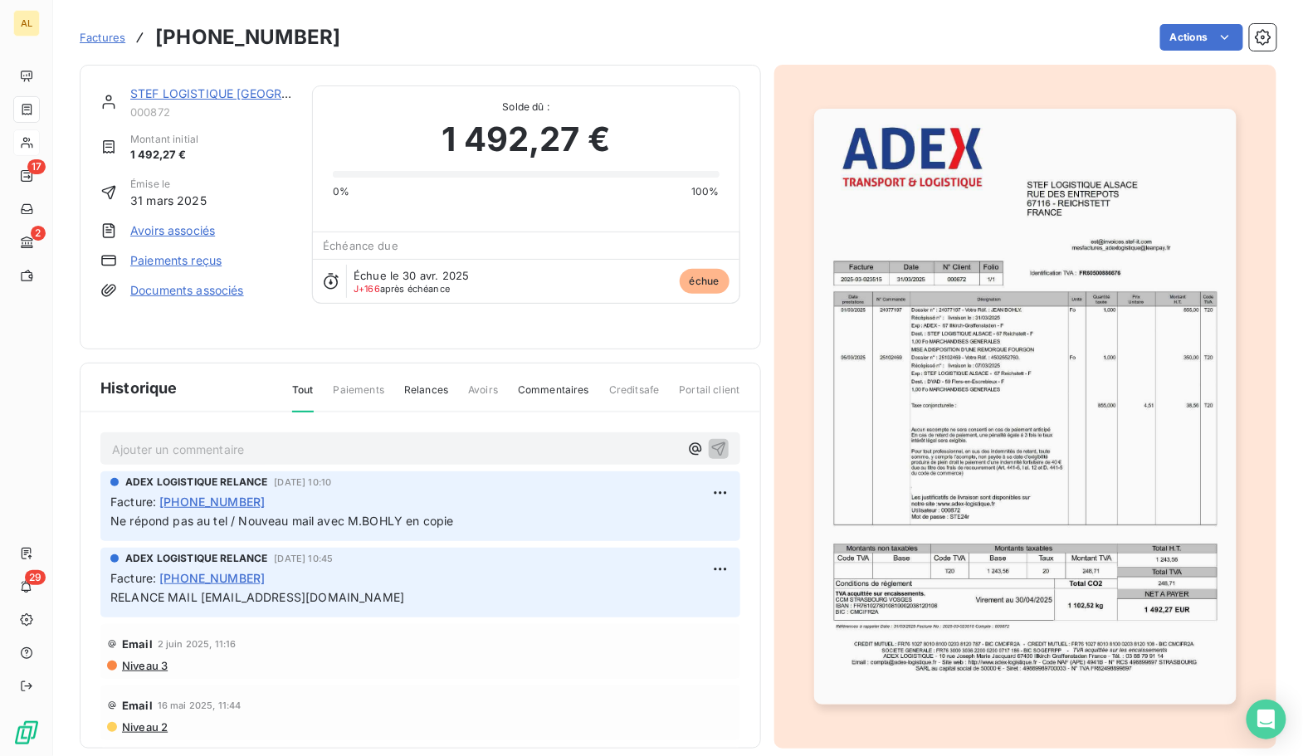
click at [902, 66] on button "button" at bounding box center [892, 71] width 25 height 25
click at [247, 106] on span "000872" at bounding box center [211, 111] width 162 height 13
click at [248, 87] on link "STEF LOGISTIQUE [GEOGRAPHIC_DATA]" at bounding box center [243, 93] width 227 height 14
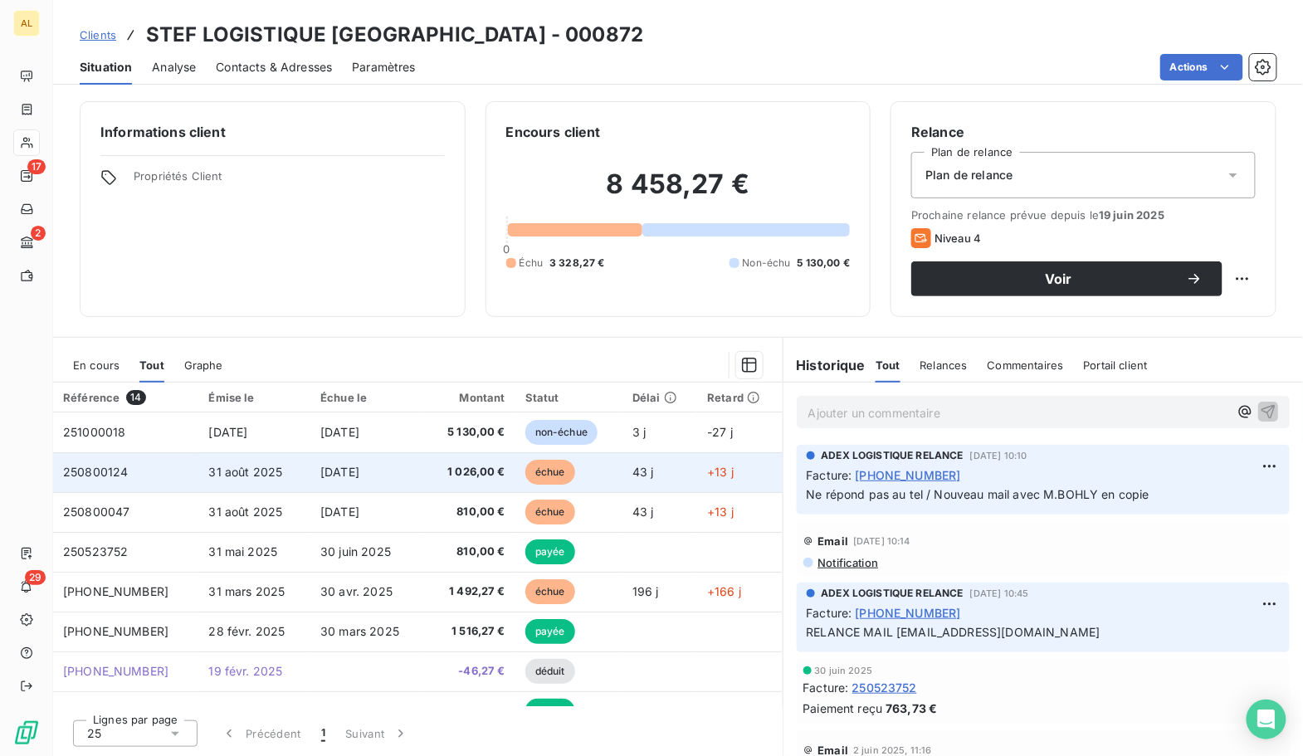
click at [184, 473] on td "250800124" at bounding box center [126, 472] width 146 height 40
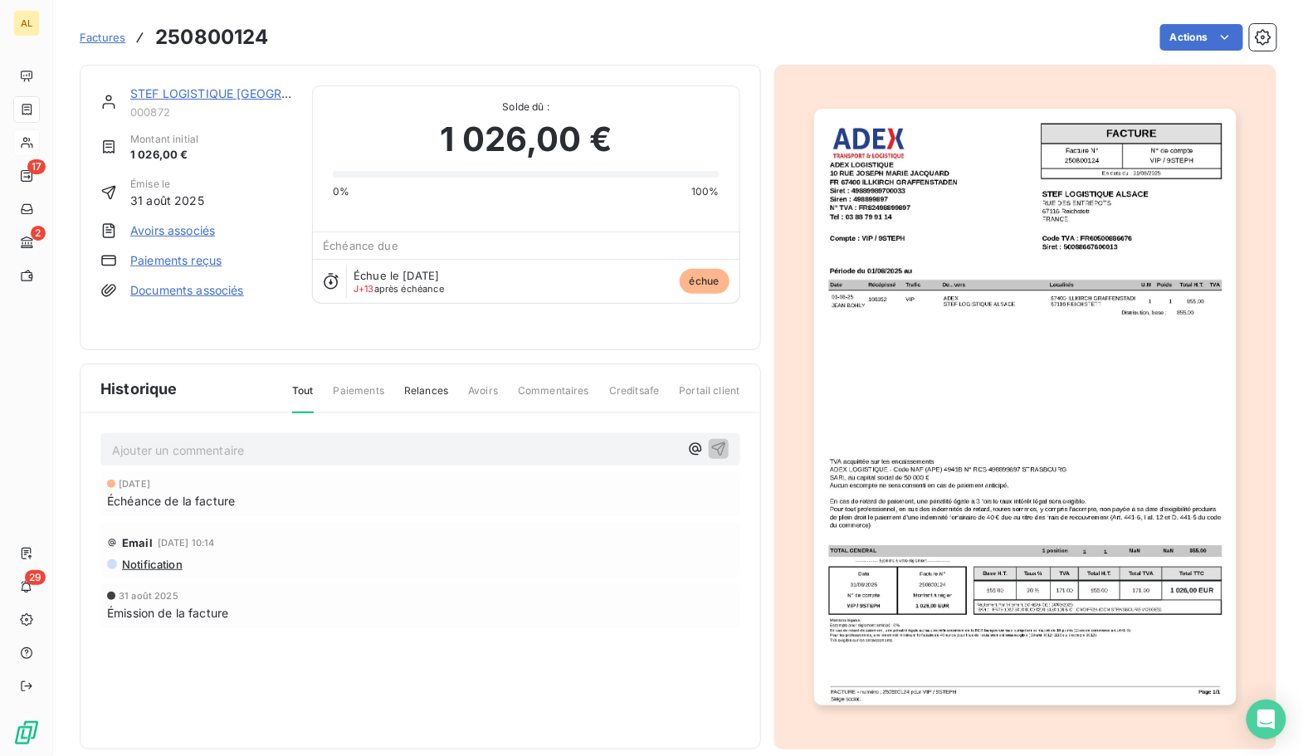
click at [981, 428] on img "button" at bounding box center [1025, 407] width 423 height 597
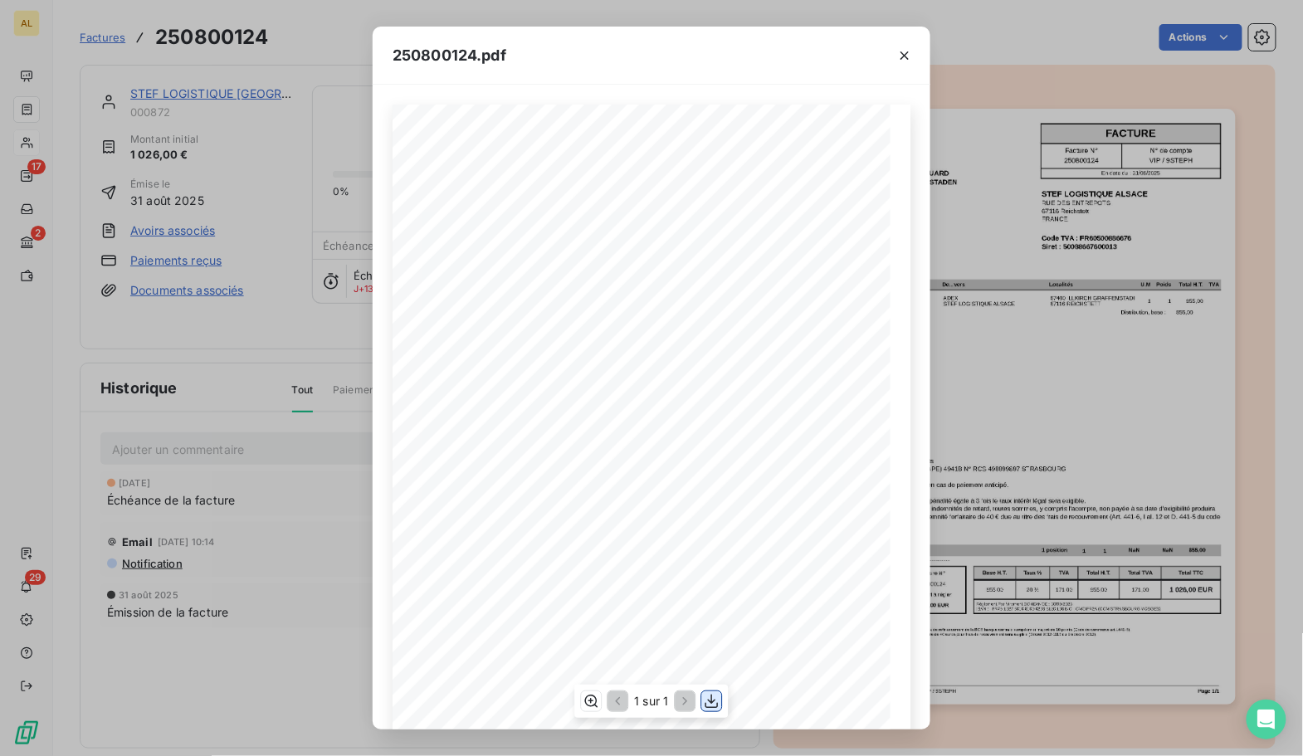
click at [711, 707] on icon "button" at bounding box center [712, 701] width 17 height 17
click at [905, 57] on icon "button" at bounding box center [905, 55] width 17 height 17
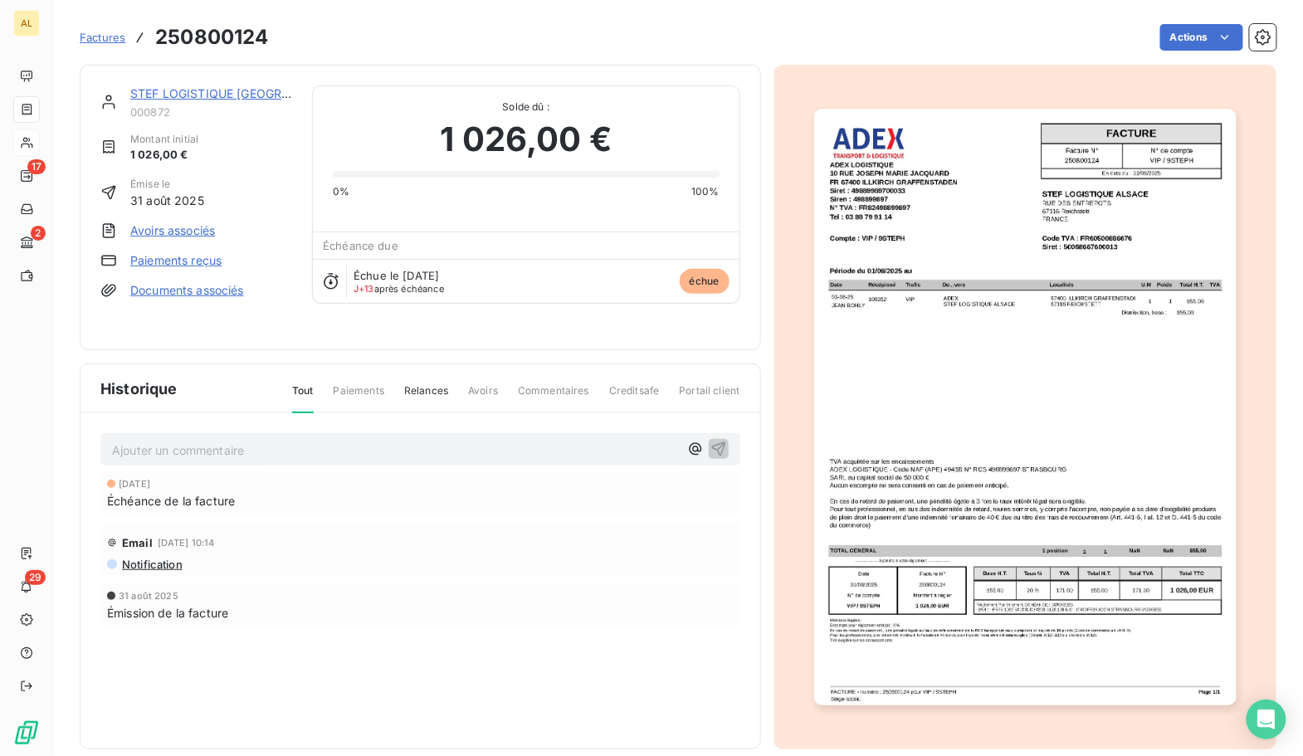
click at [232, 105] on span "000872" at bounding box center [211, 111] width 162 height 13
click at [232, 95] on link "STEF LOGISTIQUE [GEOGRAPHIC_DATA]" at bounding box center [243, 93] width 227 height 14
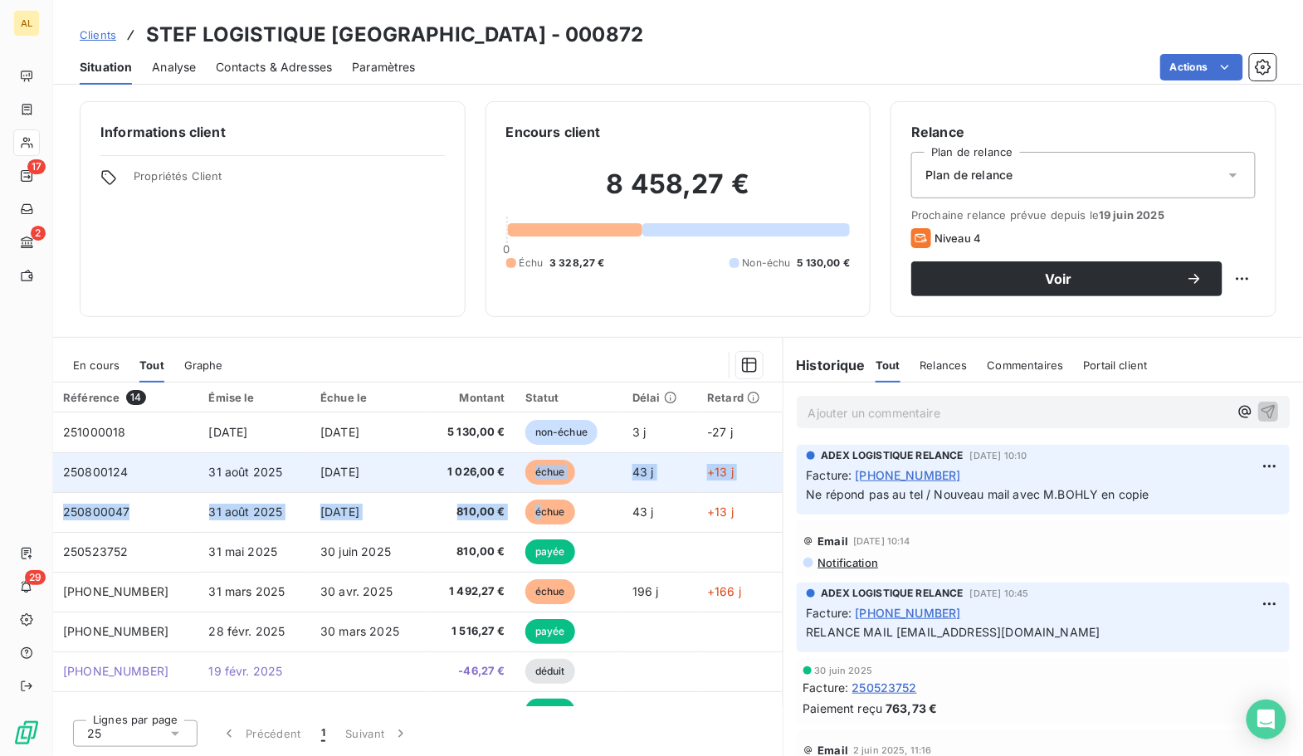
drag, startPoint x: 535, startPoint y: 509, endPoint x: 546, endPoint y: 457, distance: 53.6
click at [546, 457] on tbody "251000018 [DATE] [DATE] 5 130,00 € non-échue 3 j -27 j 250800124 [DATE] [DATE] …" at bounding box center [418, 692] width 730 height 558
